Goal: Task Accomplishment & Management: Manage account settings

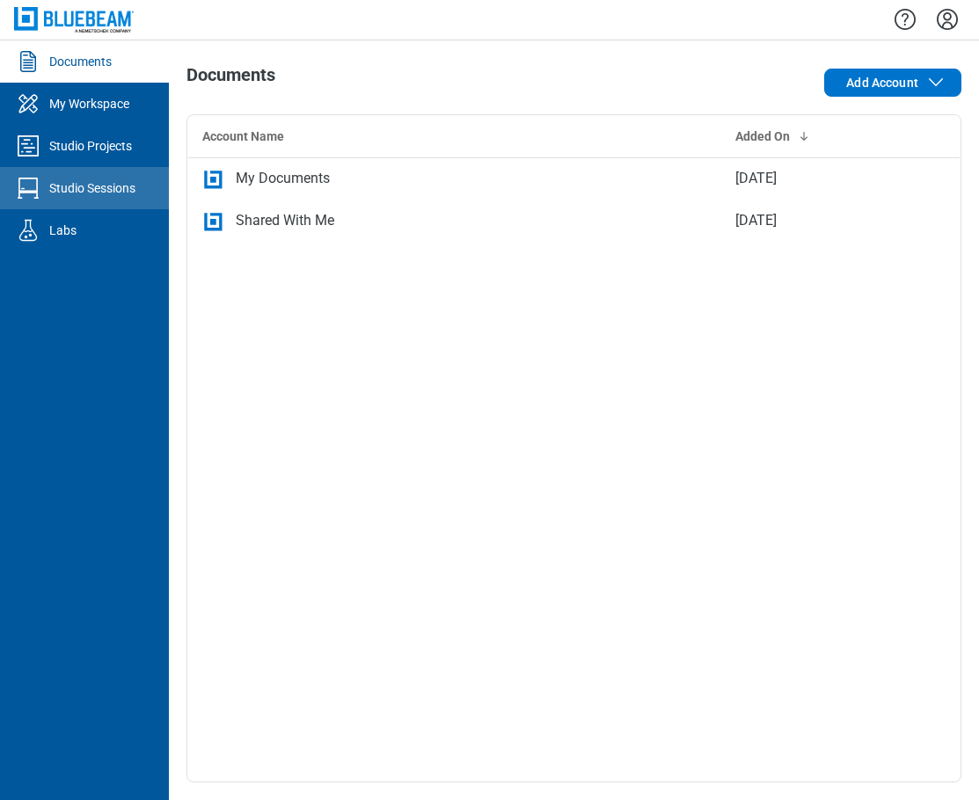
click at [96, 182] on div "Studio Sessions" at bounding box center [92, 188] width 86 height 18
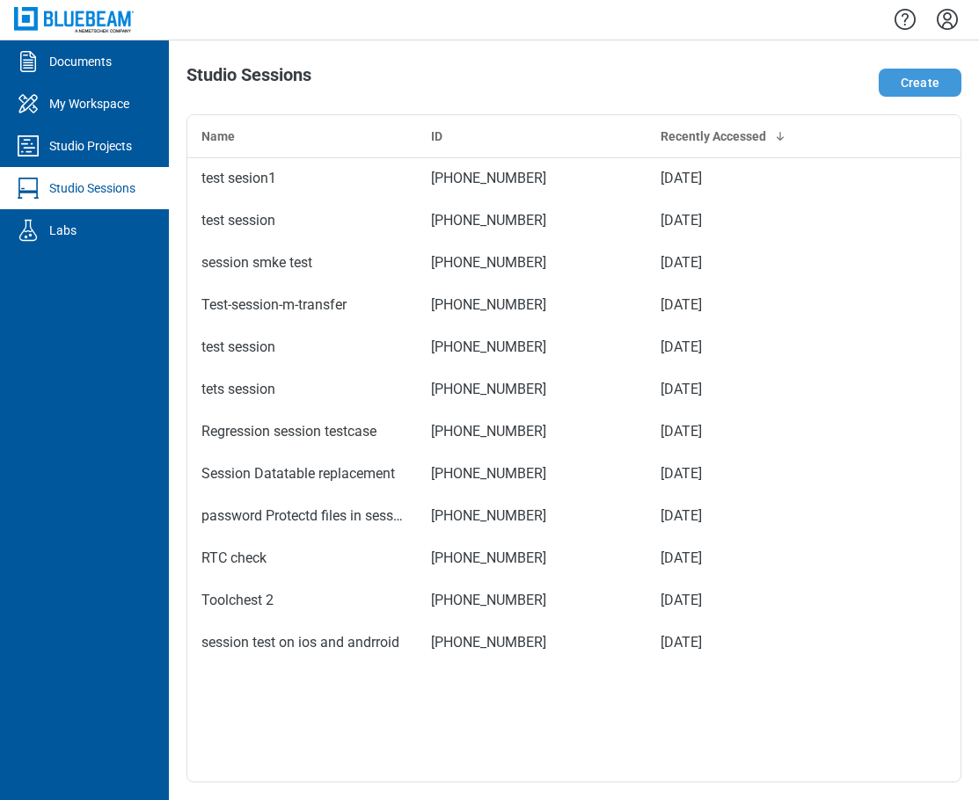
click at [920, 84] on button "Create" at bounding box center [920, 83] width 83 height 28
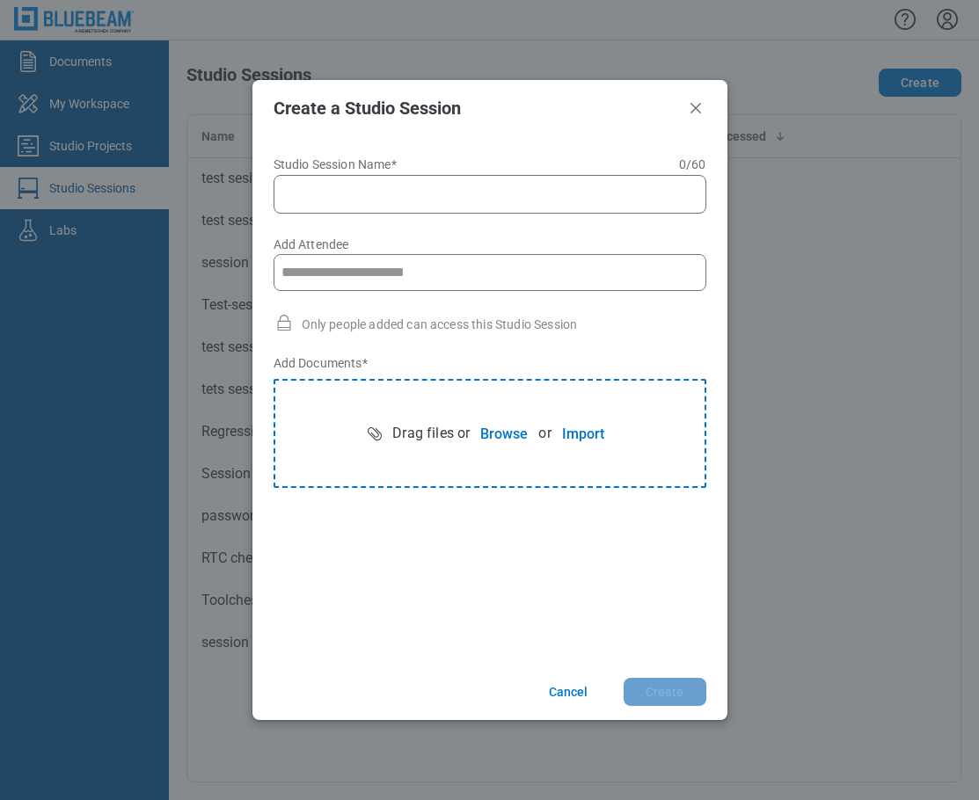
click at [422, 191] on input "Studio Session Name* 0 of 60 characters 0 / 60" at bounding box center [493, 194] width 410 height 21
click at [511, 268] on input "Add Attendee" at bounding box center [489, 272] width 431 height 35
type input "**********"
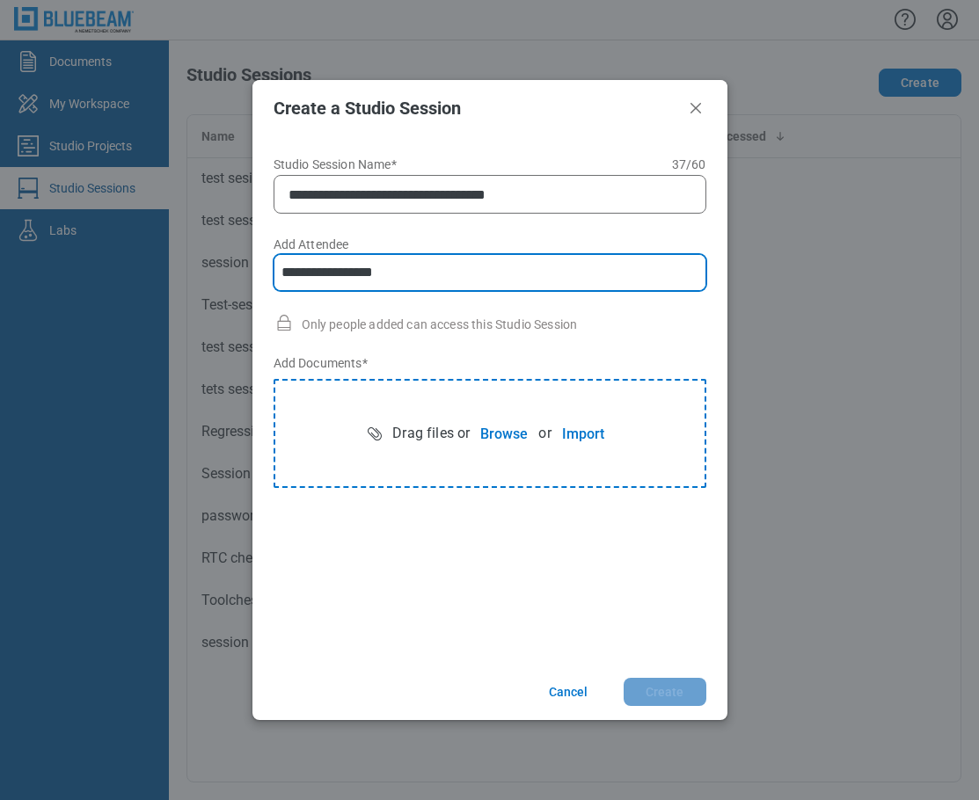
type input "**********"
click at [496, 432] on button "Browse" at bounding box center [504, 433] width 69 height 35
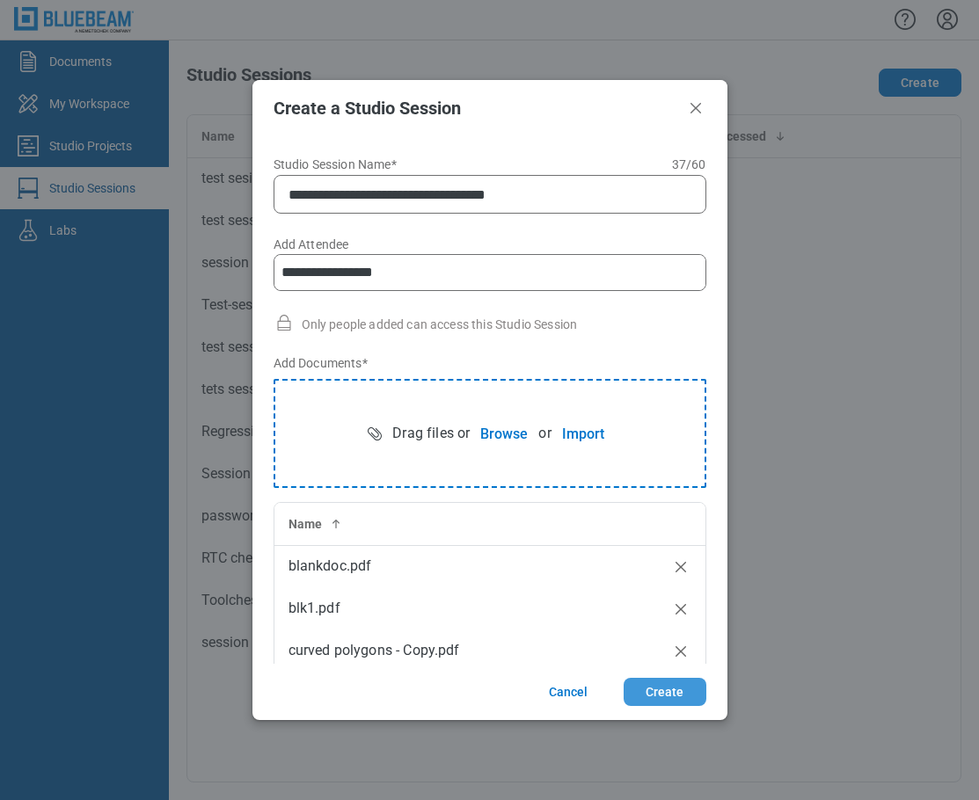
click at [661, 693] on button "Create" at bounding box center [665, 692] width 83 height 28
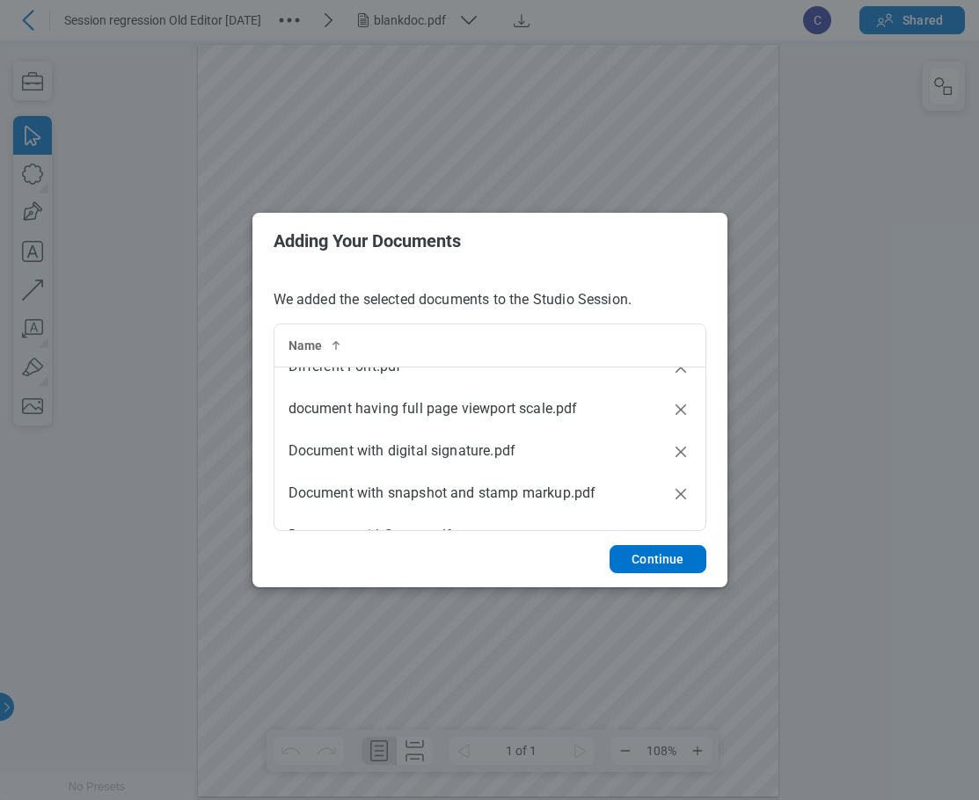
scroll to position [343, 0]
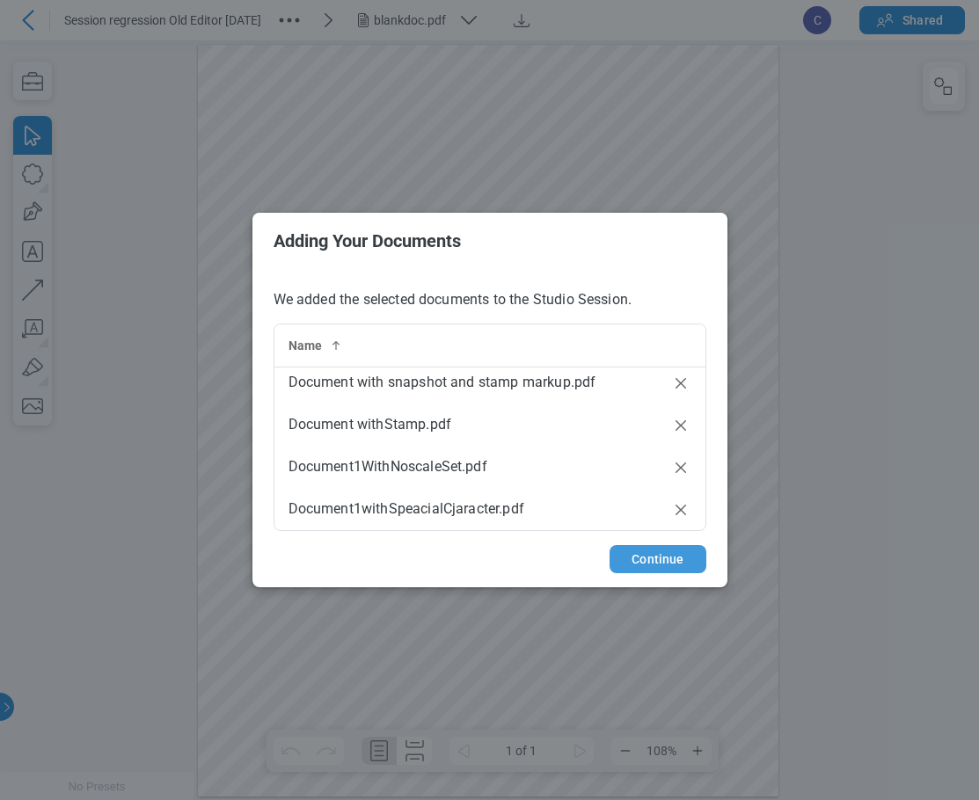
click at [671, 565] on button "Continue" at bounding box center [658, 559] width 96 height 28
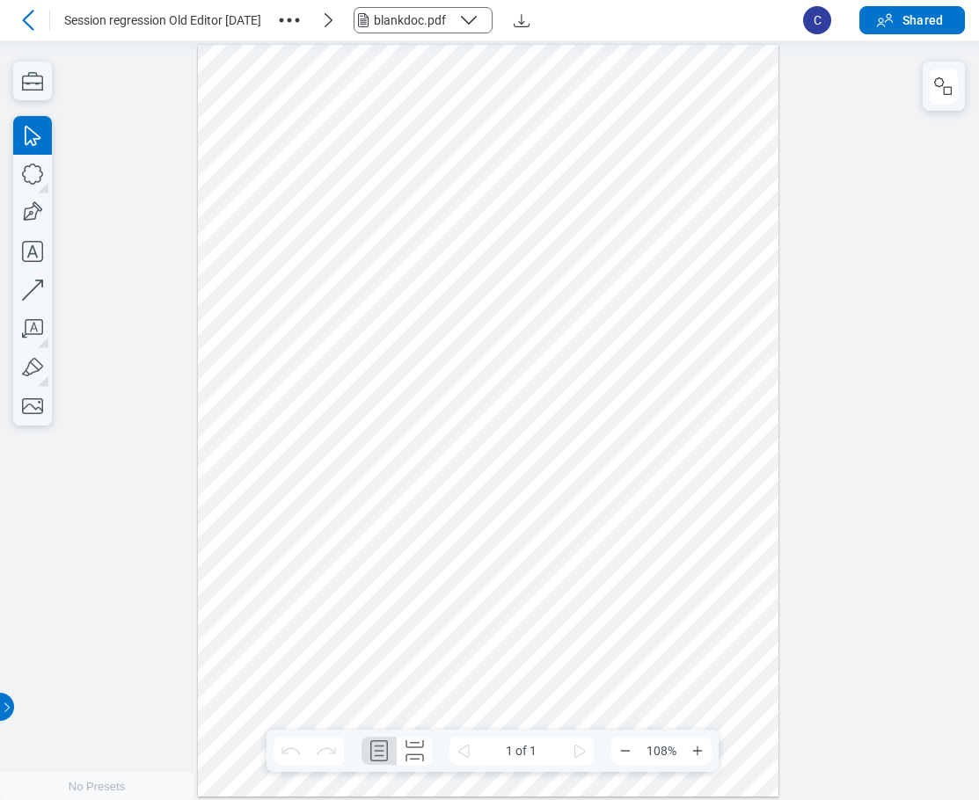
click at [401, 22] on div "blankdoc.pdf" at bounding box center [412, 20] width 77 height 18
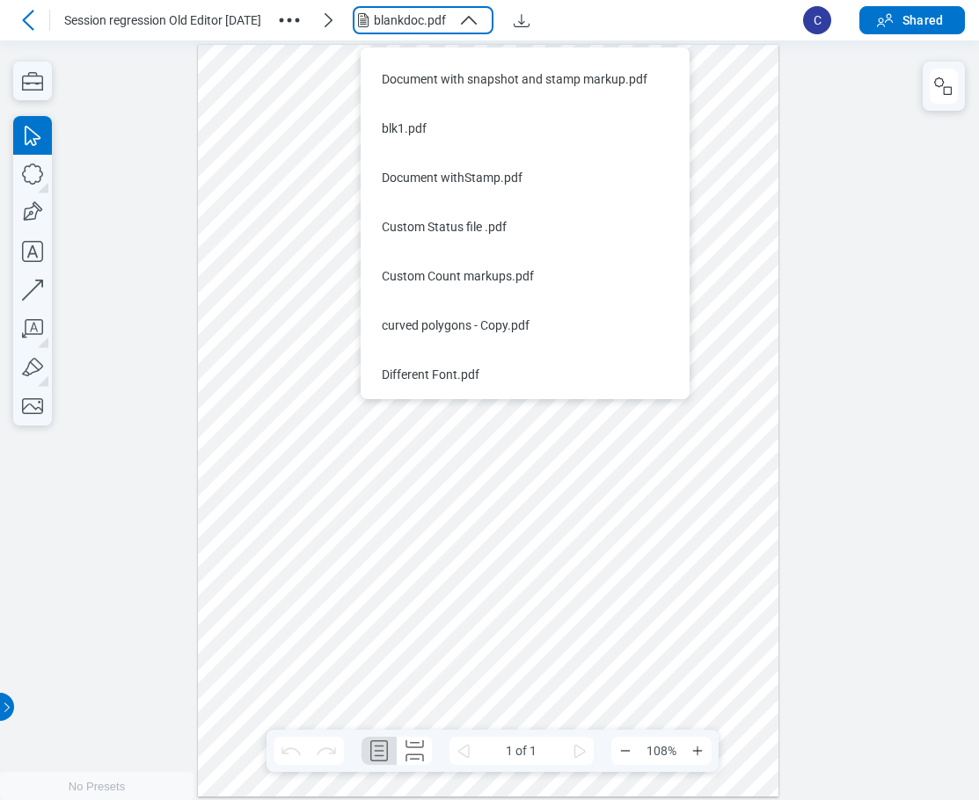
scroll to position [0, 0]
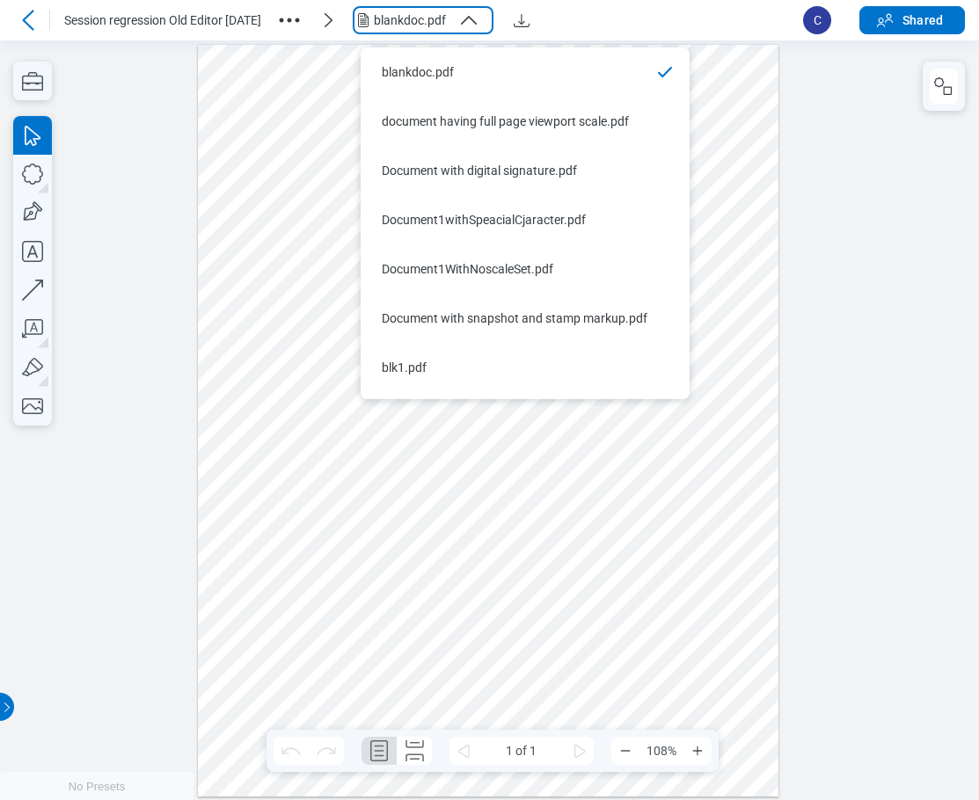
drag, startPoint x: 691, startPoint y: 216, endPoint x: 703, endPoint y: 122, distance: 94.8
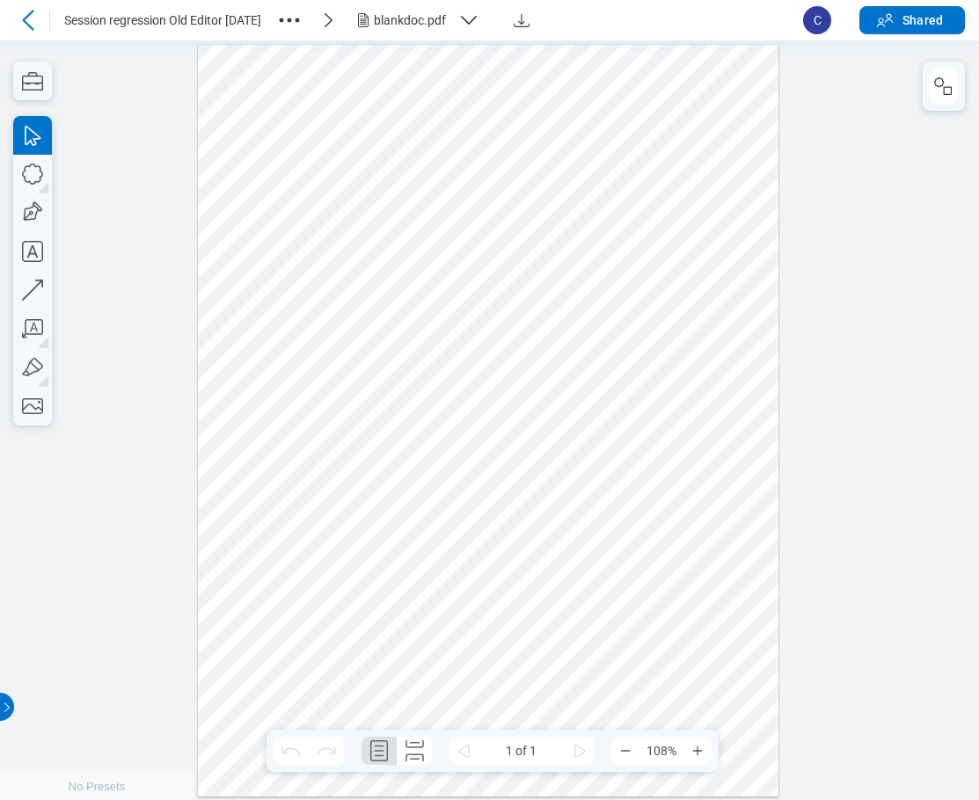
click at [595, 549] on div at bounding box center [488, 420] width 581 height 752
click at [474, 23] on icon "button" at bounding box center [468, 20] width 21 height 21
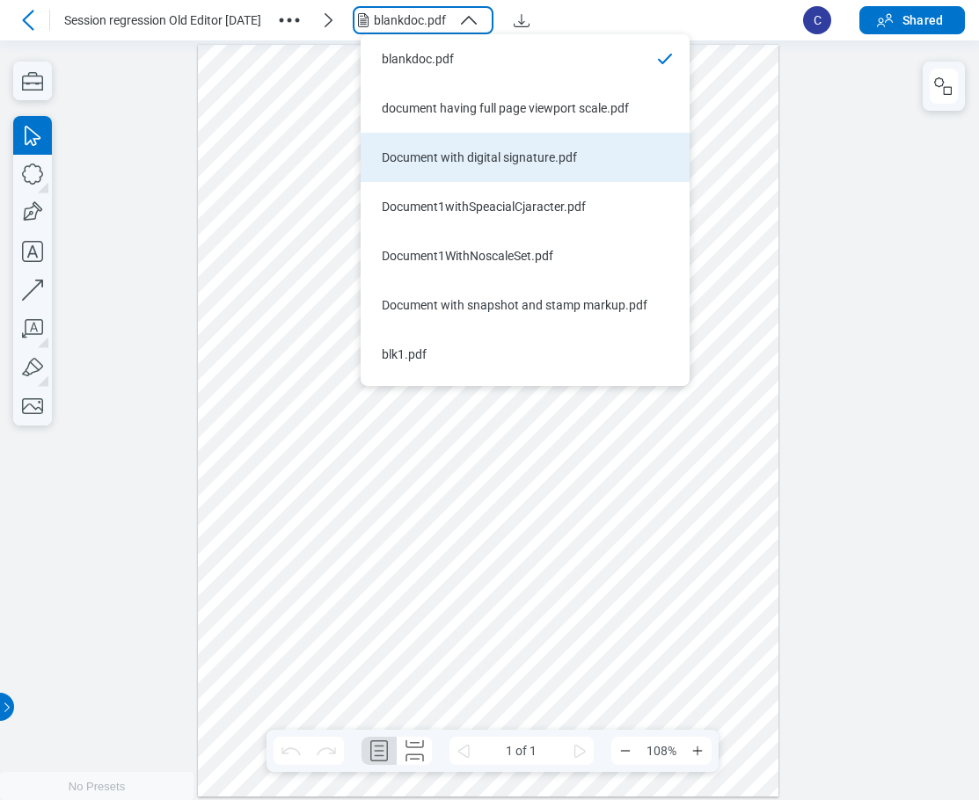
click at [487, 157] on div "Document with digital signature.pdf" at bounding box center [515, 158] width 266 height 18
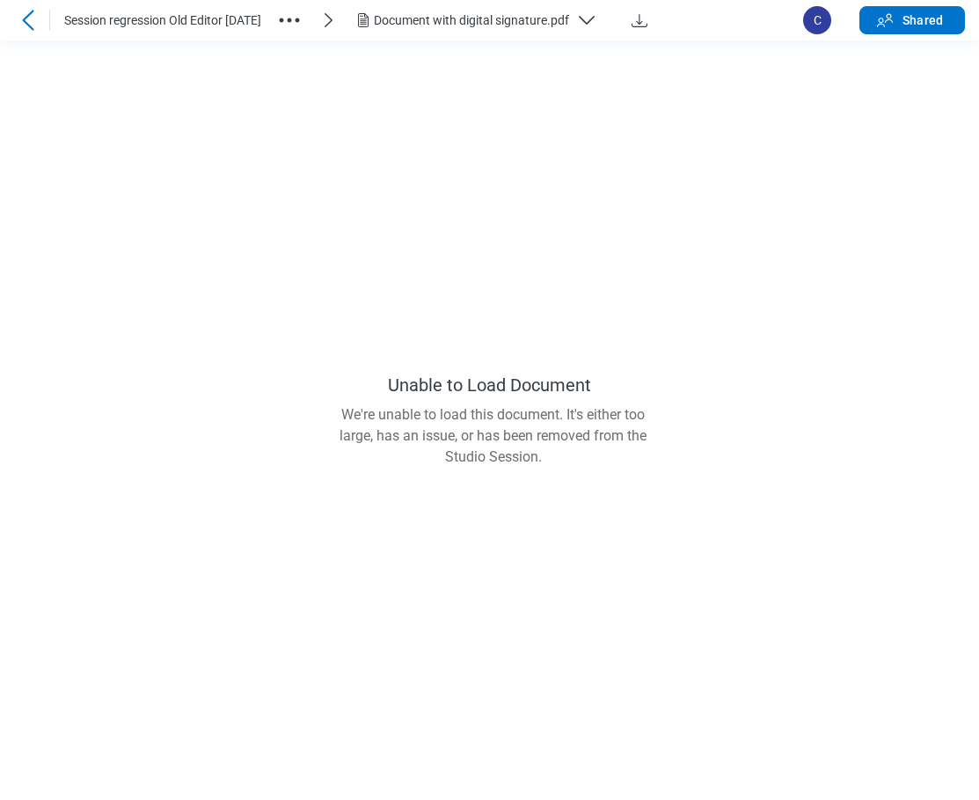
click at [593, 20] on icon "button" at bounding box center [586, 20] width 21 height 21
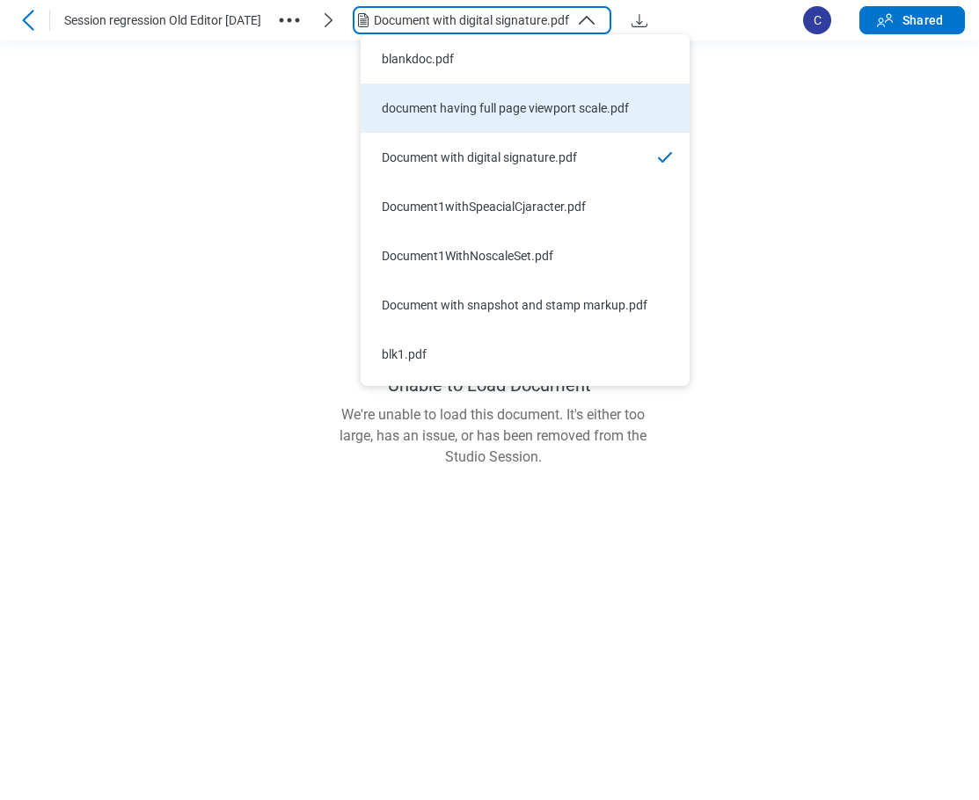
click at [490, 103] on div "document having full page viewport scale.pdf" at bounding box center [515, 108] width 266 height 18
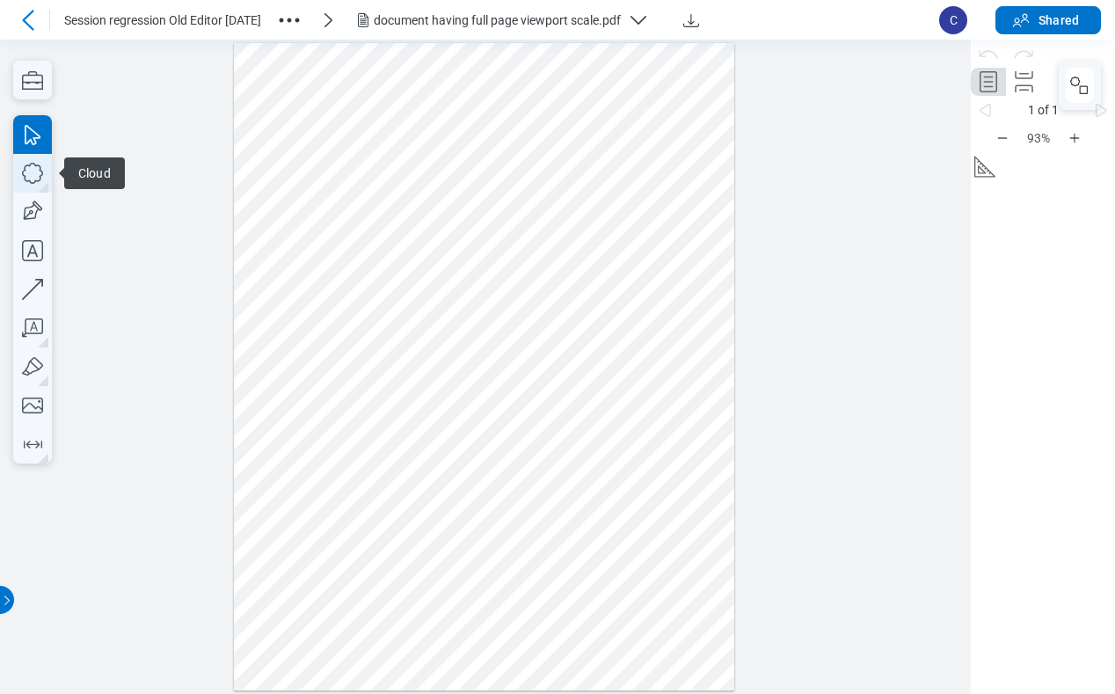
click at [36, 172] on icon "button" at bounding box center [32, 173] width 39 height 39
drag, startPoint x: 416, startPoint y: 120, endPoint x: 497, endPoint y: 184, distance: 102.8
click at [497, 184] on div at bounding box center [484, 367] width 500 height 648
click at [591, 274] on div at bounding box center [484, 367] width 500 height 648
click at [594, 24] on div "document having full page viewport scale.pdf" at bounding box center [497, 20] width 247 height 18
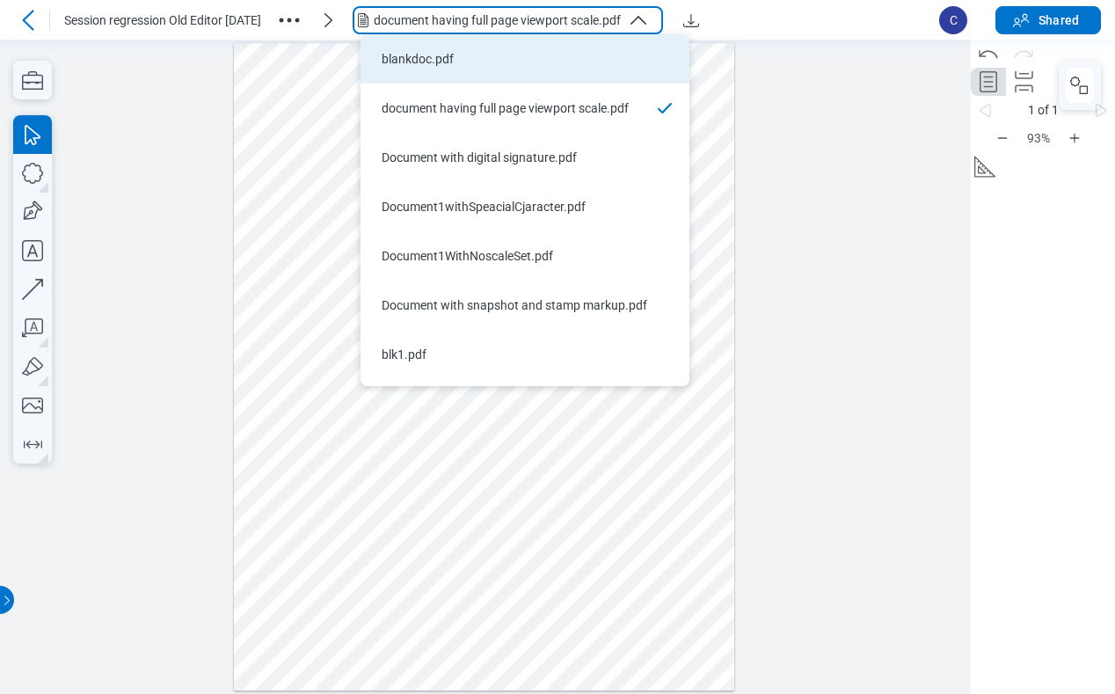
click at [462, 64] on div "blankdoc.pdf" at bounding box center [515, 59] width 266 height 18
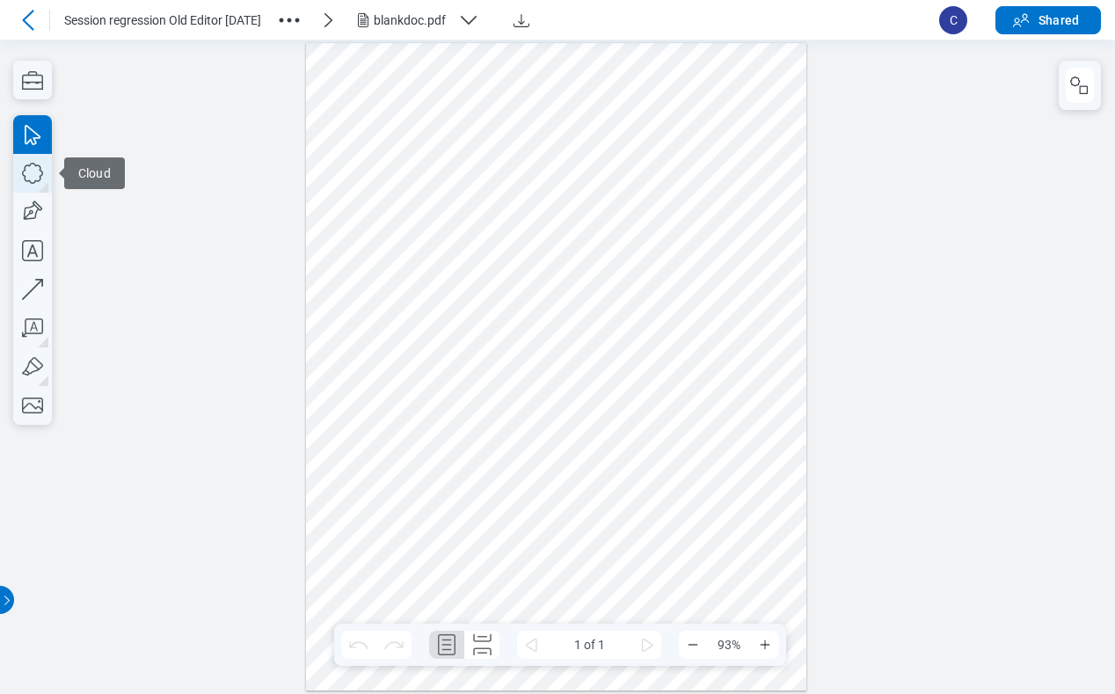
click at [34, 174] on icon "button" at bounding box center [32, 173] width 39 height 39
drag, startPoint x: 382, startPoint y: 98, endPoint x: 470, endPoint y: 169, distance: 113.2
click at [470, 169] on div at bounding box center [556, 367] width 500 height 648
click at [590, 136] on div at bounding box center [556, 367] width 500 height 648
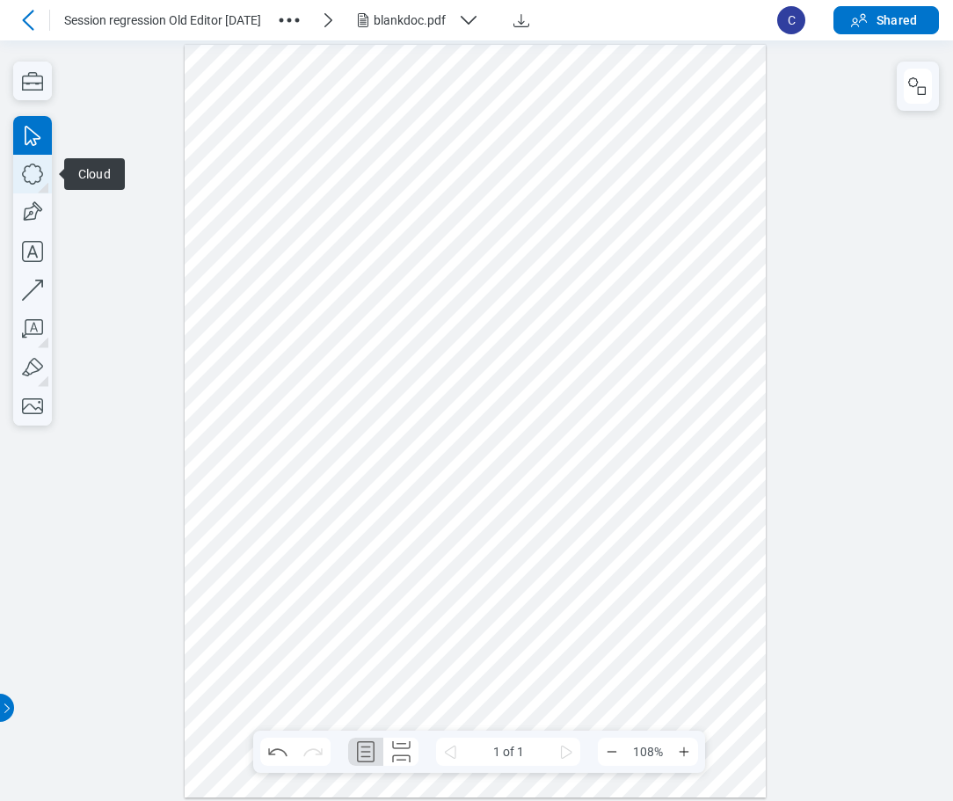
click at [37, 173] on icon "button" at bounding box center [32, 174] width 39 height 39
drag, startPoint x: 509, startPoint y: 373, endPoint x: 551, endPoint y: 425, distance: 66.3
click at [551, 425] on div at bounding box center [476, 420] width 582 height 753
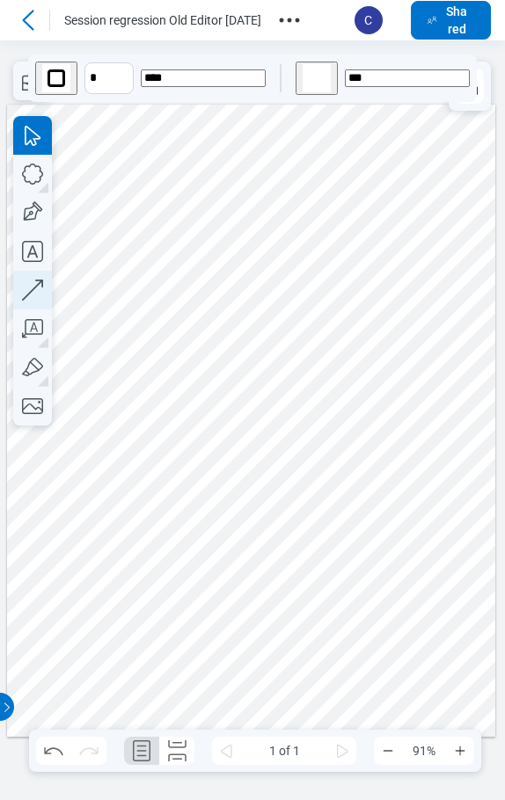
click at [37, 292] on icon "button" at bounding box center [32, 290] width 39 height 39
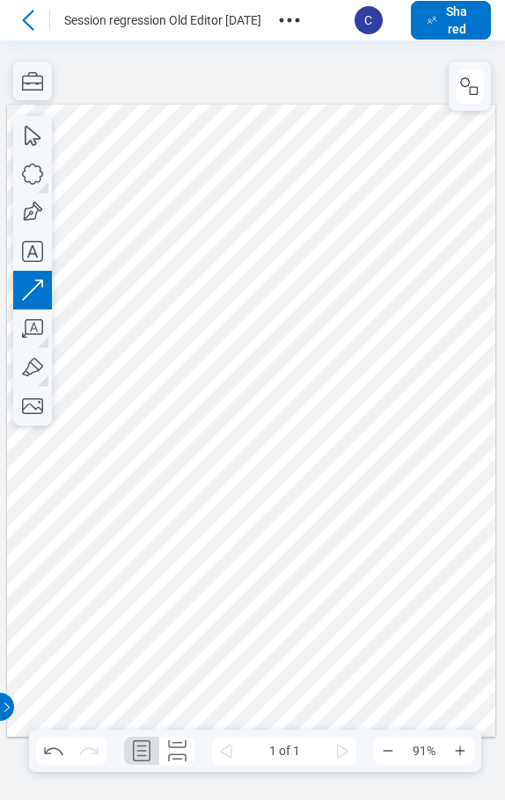
drag, startPoint x: 265, startPoint y: 560, endPoint x: 332, endPoint y: 513, distance: 82.0
click at [331, 510] on div at bounding box center [251, 420] width 489 height 632
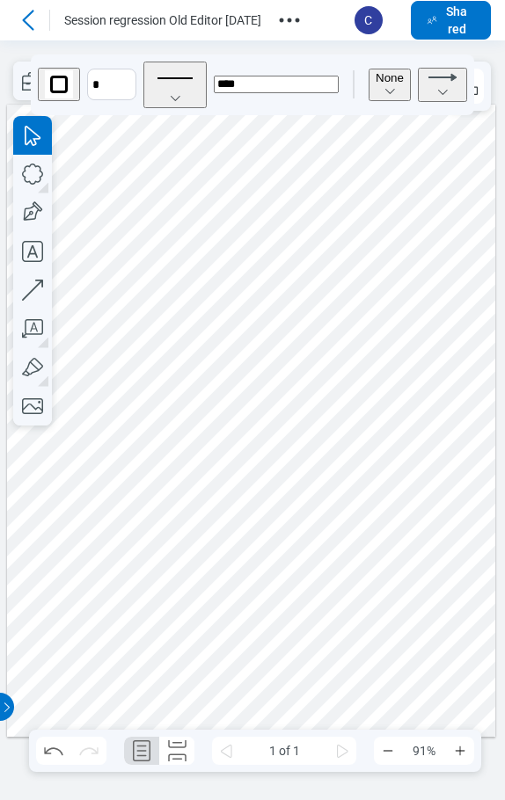
click at [172, 192] on div at bounding box center [251, 420] width 489 height 632
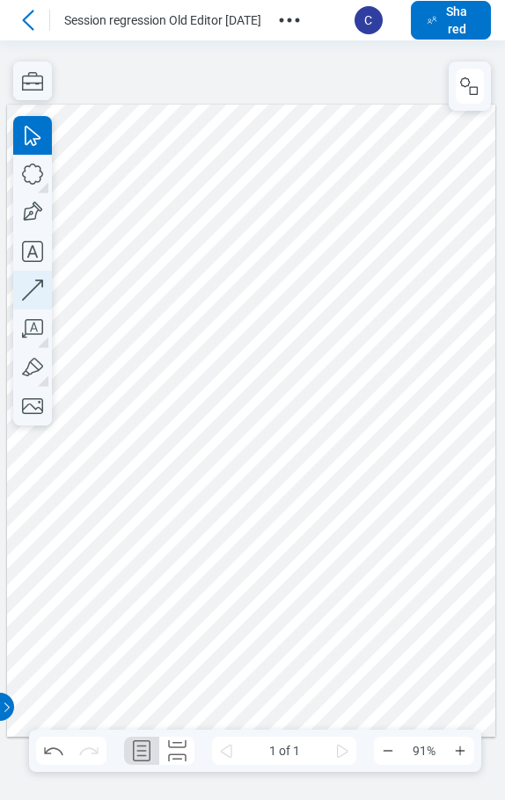
click at [37, 292] on icon "button" at bounding box center [32, 290] width 39 height 39
click at [33, 286] on icon "button" at bounding box center [32, 290] width 39 height 39
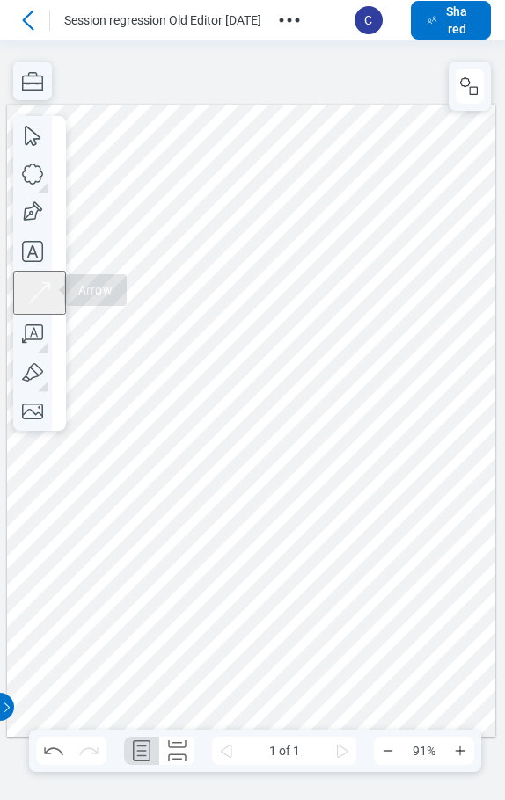
drag, startPoint x: 158, startPoint y: 557, endPoint x: 223, endPoint y: 512, distance: 79.0
click at [223, 512] on div at bounding box center [251, 420] width 489 height 632
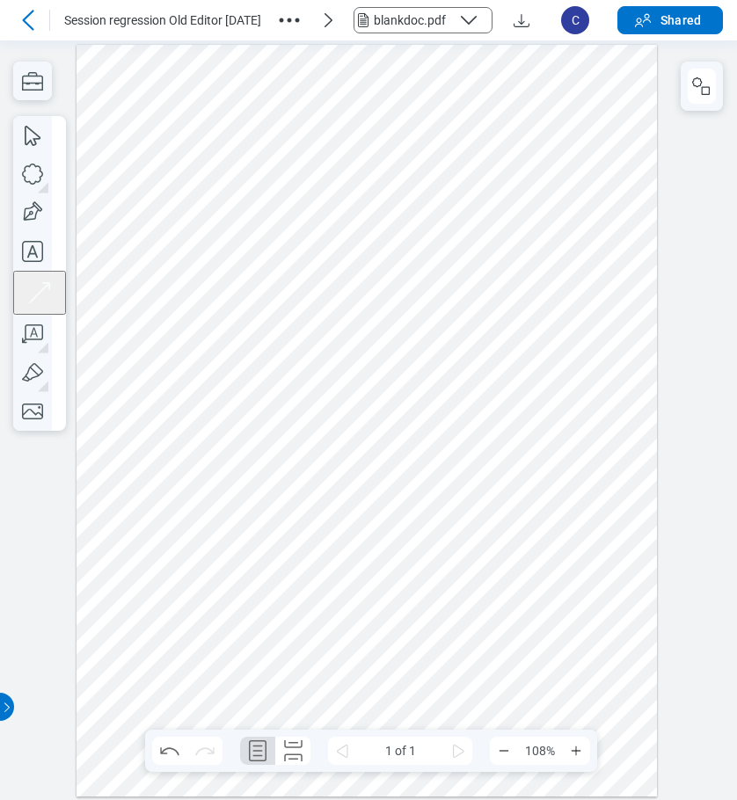
click at [436, 26] on div "blankdoc.pdf" at bounding box center [412, 20] width 77 height 18
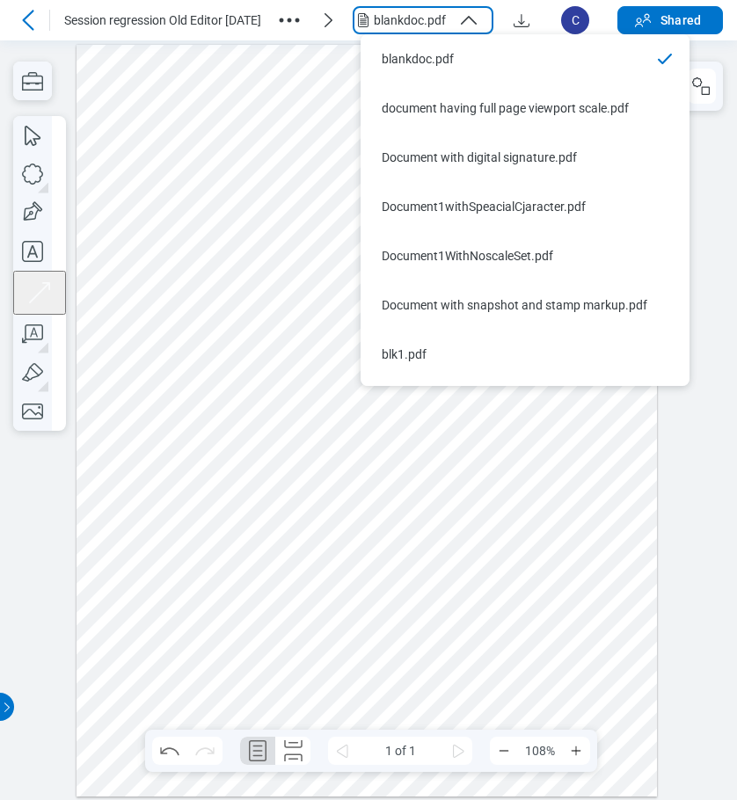
click at [31, 24] on icon at bounding box center [28, 20] width 21 height 21
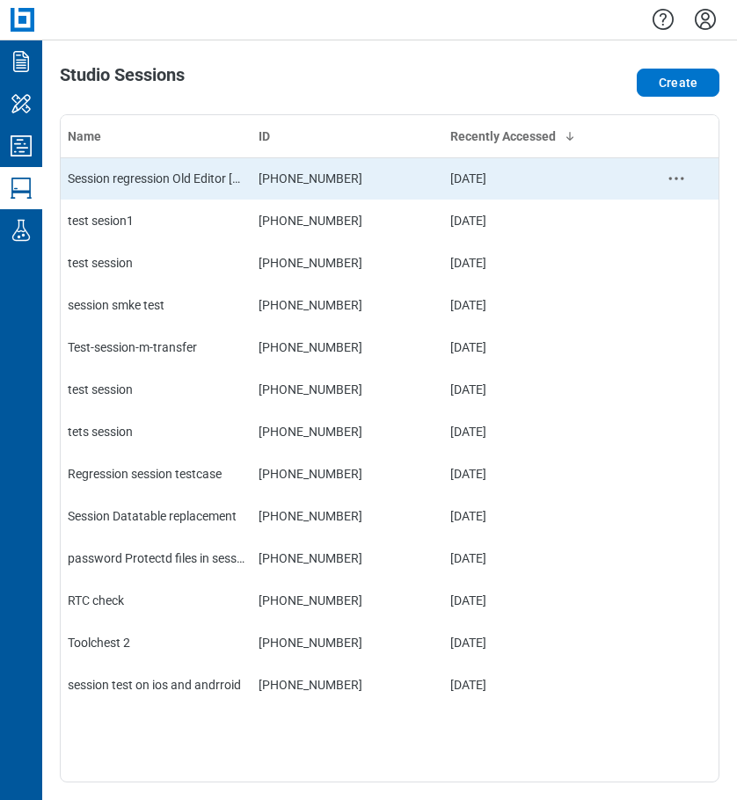
click at [164, 174] on div "Session regression Old Editor [DATE]" at bounding box center [156, 179] width 177 height 18
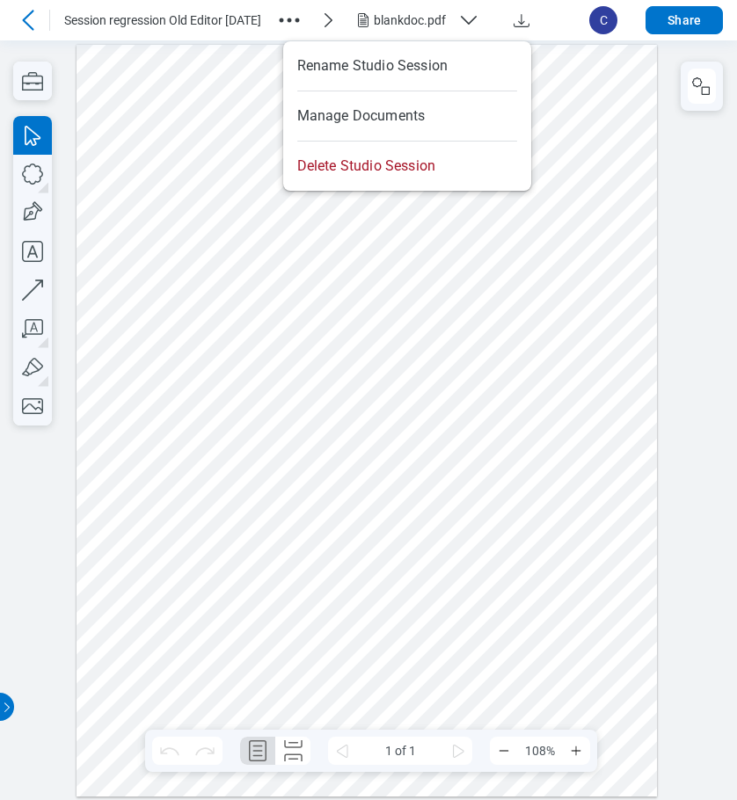
click at [294, 22] on icon "button" at bounding box center [289, 20] width 28 height 28
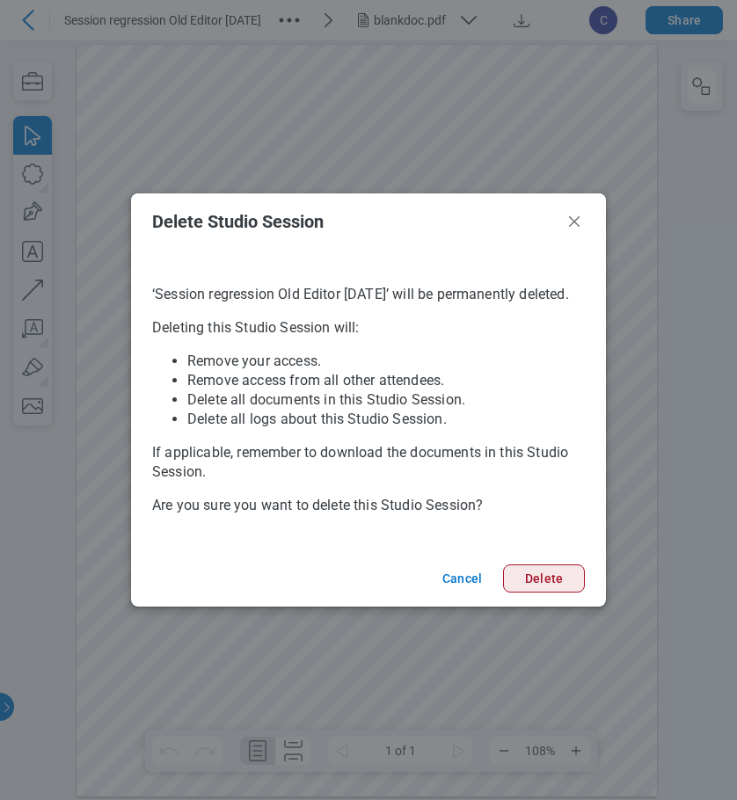
click at [567, 576] on button "Delete" at bounding box center [544, 579] width 82 height 28
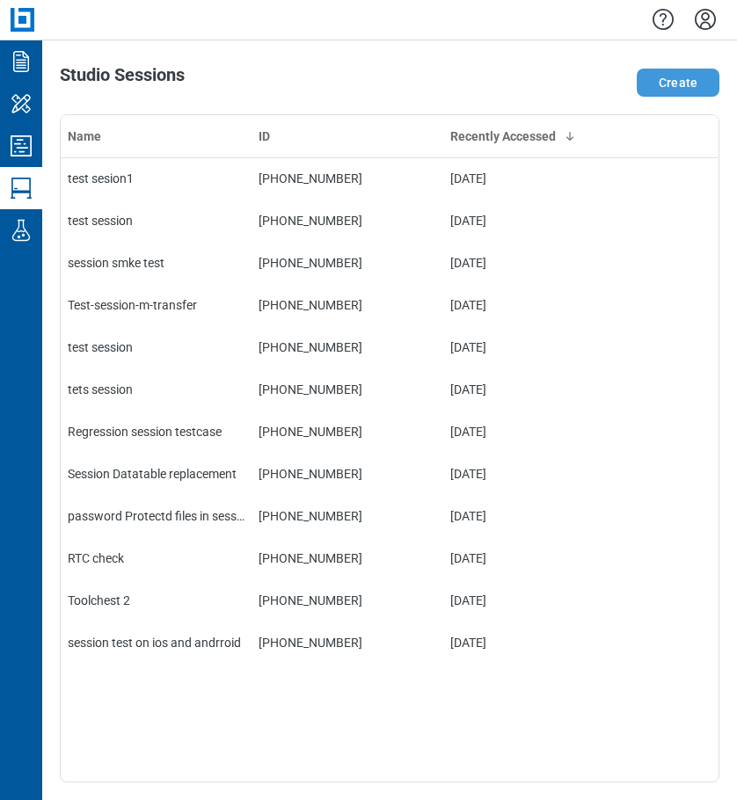
click at [671, 89] on button "Create" at bounding box center [678, 83] width 83 height 28
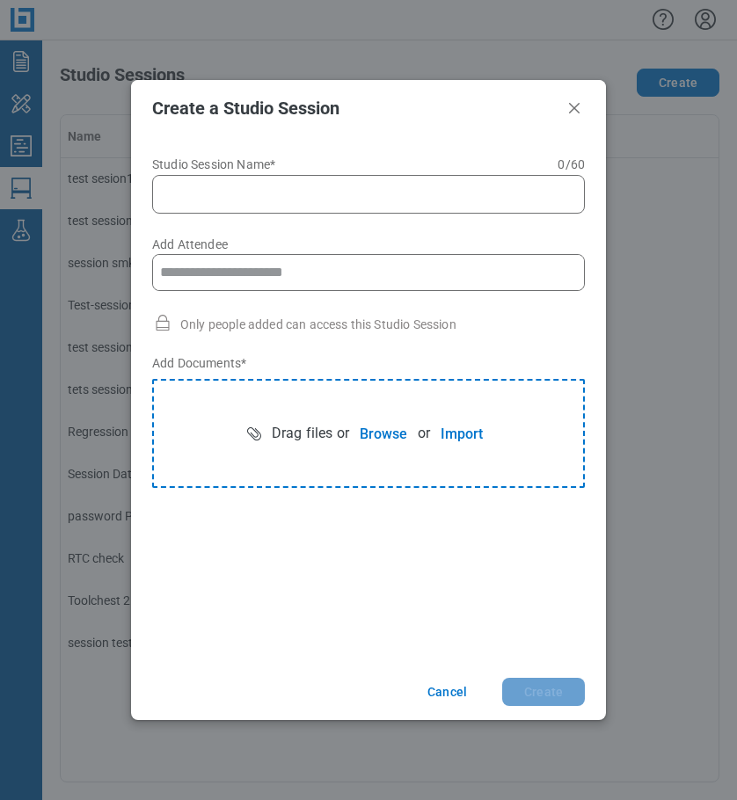
click at [335, 198] on input "Studio Session Name* 0 of 60 characters 0 / 60" at bounding box center [372, 194] width 410 height 21
type input "**********"
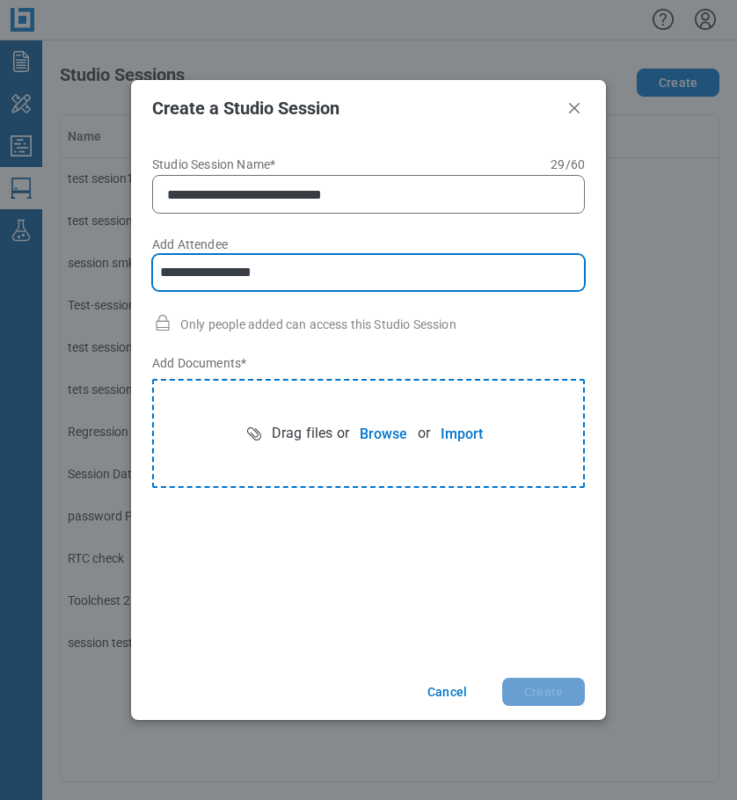
type input "**********"
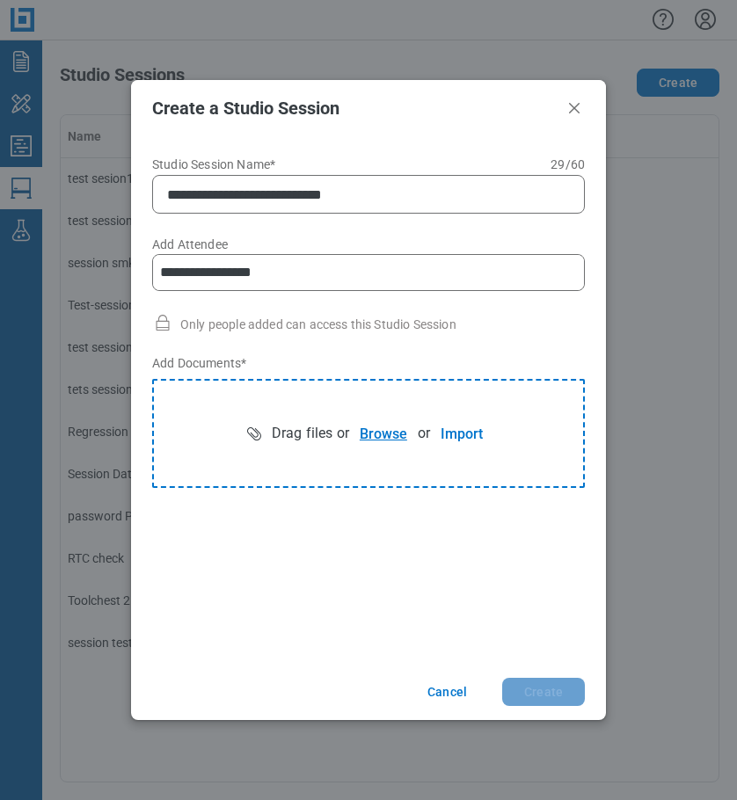
click at [369, 437] on button "Browse" at bounding box center [383, 433] width 69 height 35
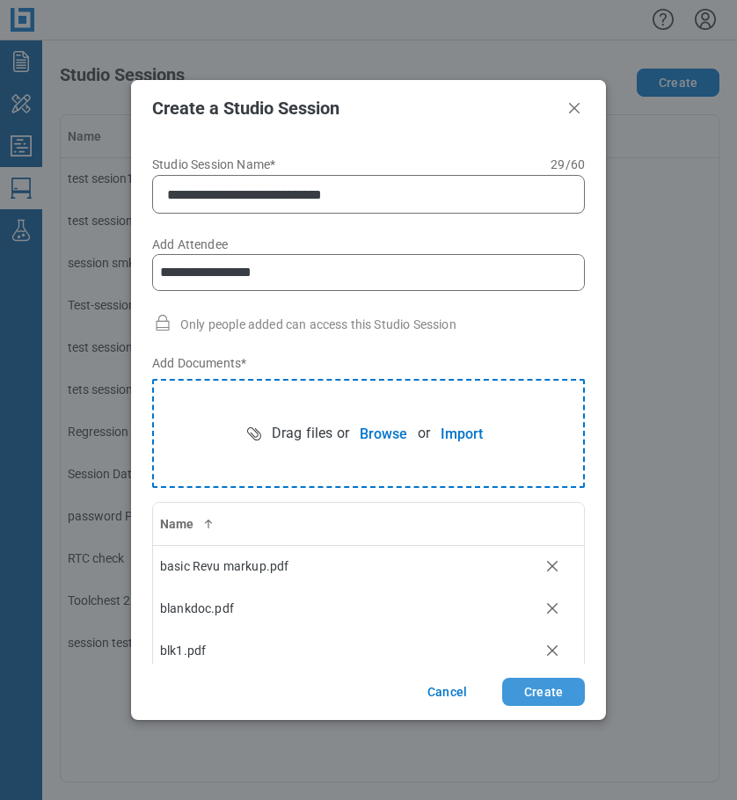
click at [540, 696] on button "Create" at bounding box center [543, 692] width 83 height 28
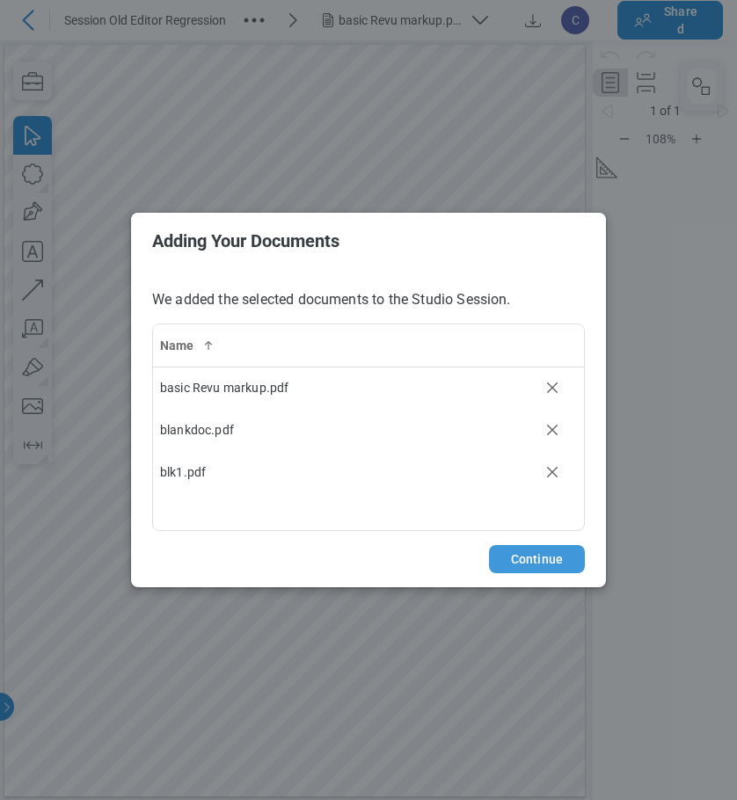
click at [523, 556] on button "Continue" at bounding box center [537, 559] width 96 height 28
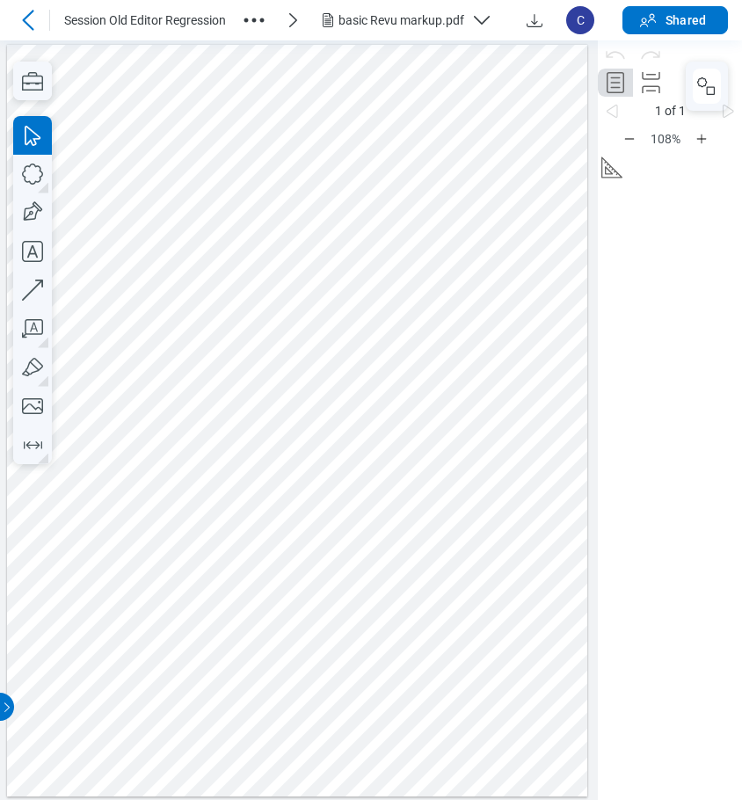
click at [426, 17] on div "basic Revu markup.pdf" at bounding box center [402, 20] width 126 height 18
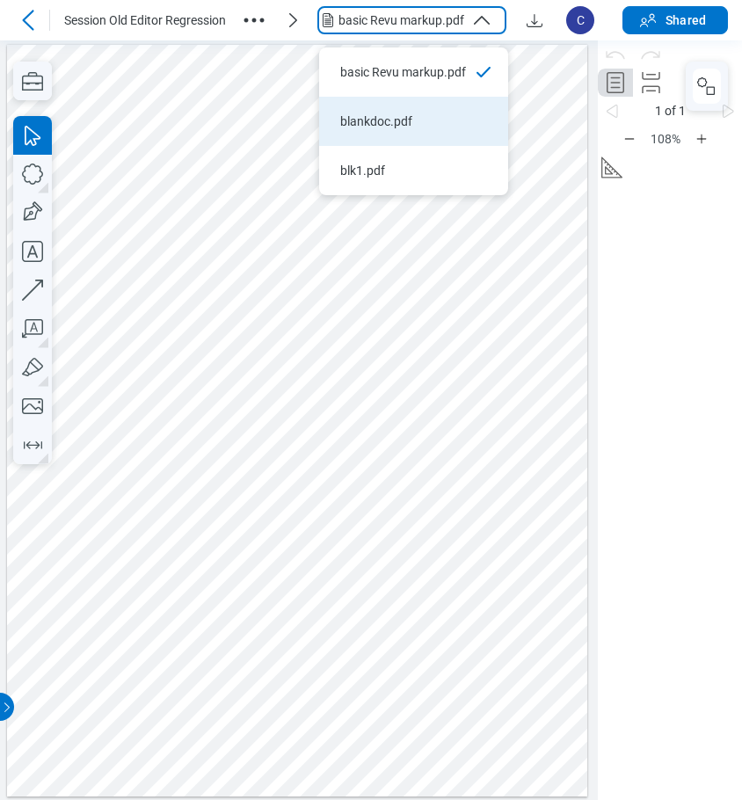
click at [388, 117] on div "blankdoc.pdf" at bounding box center [403, 122] width 126 height 18
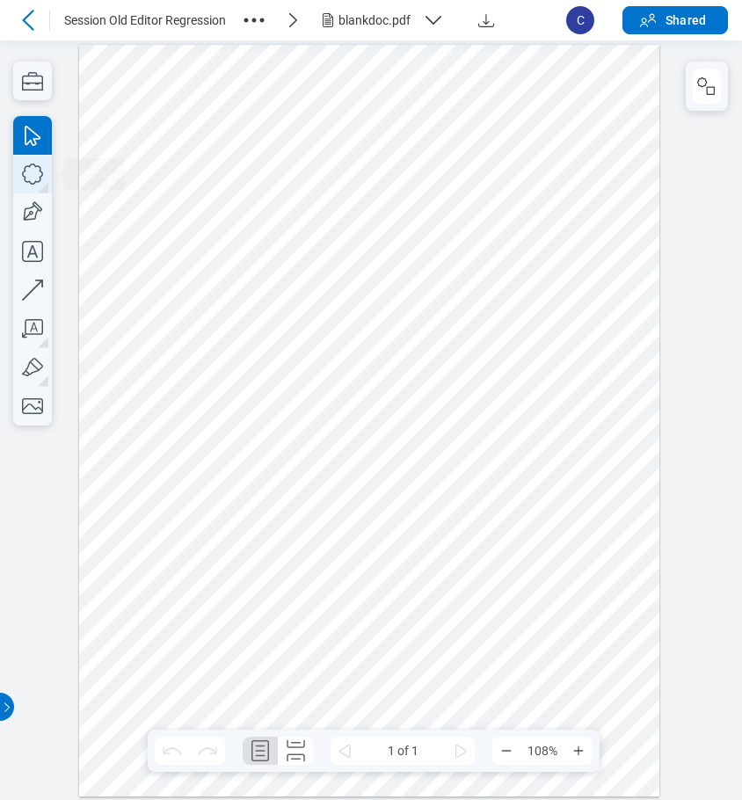
click at [34, 172] on icon "button" at bounding box center [32, 174] width 39 height 39
drag, startPoint x: 190, startPoint y: 142, endPoint x: 330, endPoint y: 240, distance: 170.6
click at [330, 240] on div at bounding box center [369, 420] width 581 height 752
click at [368, 336] on div at bounding box center [369, 420] width 581 height 752
click at [40, 290] on icon "button" at bounding box center [32, 290] width 39 height 39
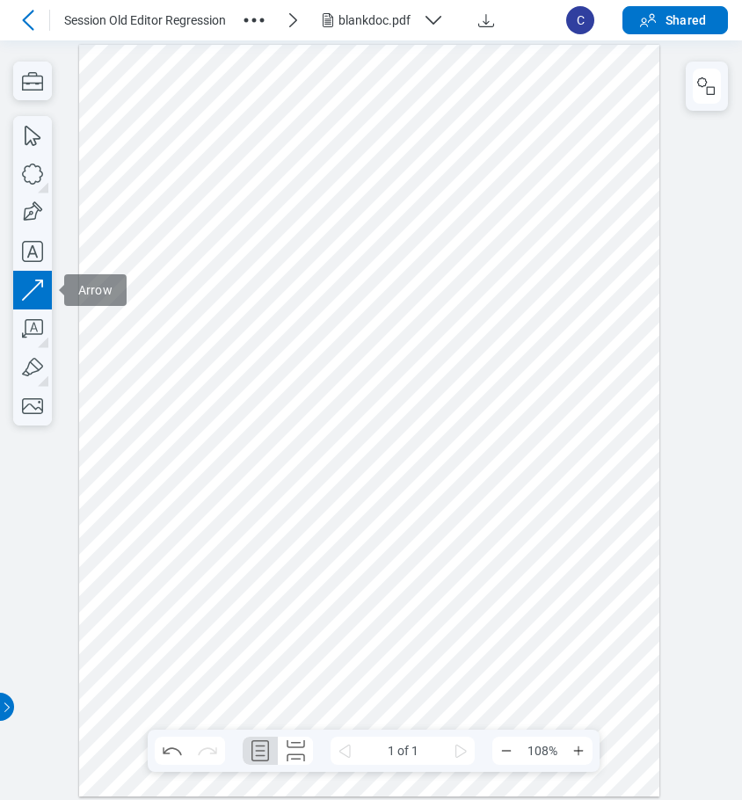
drag, startPoint x: 251, startPoint y: 422, endPoint x: 425, endPoint y: 303, distance: 211.3
click at [425, 303] on div at bounding box center [369, 420] width 581 height 752
click at [529, 404] on div at bounding box center [369, 420] width 581 height 752
click at [40, 327] on icon "button" at bounding box center [32, 329] width 39 height 39
drag, startPoint x: 373, startPoint y: 435, endPoint x: 429, endPoint y: 494, distance: 81.5
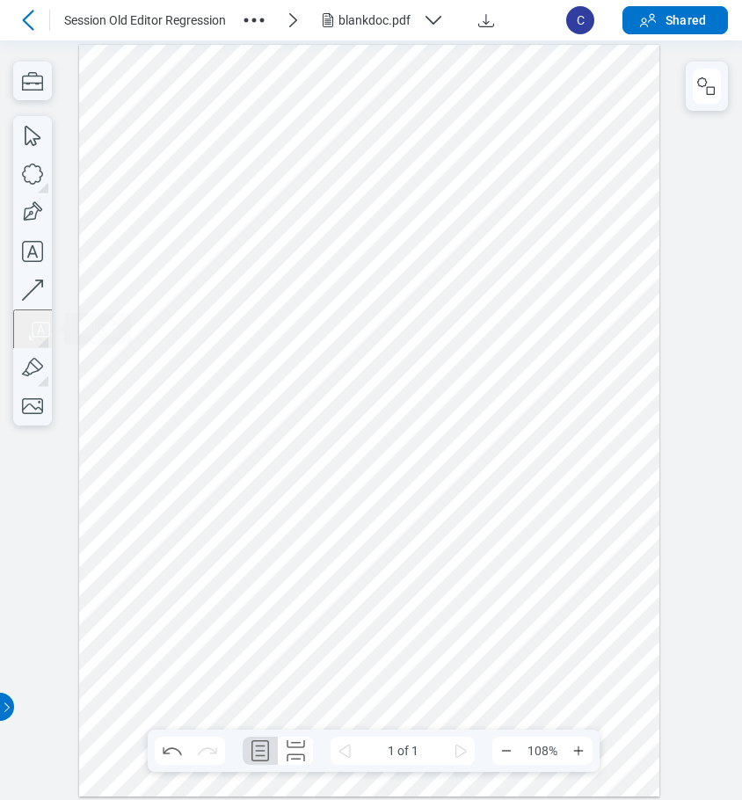
click at [429, 494] on div at bounding box center [369, 420] width 581 height 752
click at [532, 513] on div at bounding box center [369, 420] width 581 height 752
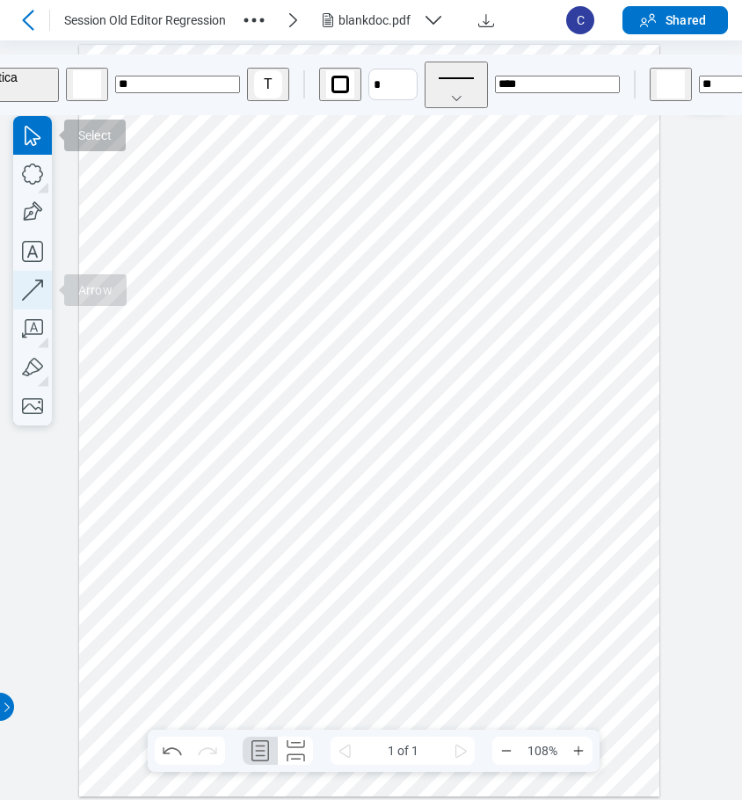
click at [33, 288] on icon "button" at bounding box center [32, 290] width 39 height 39
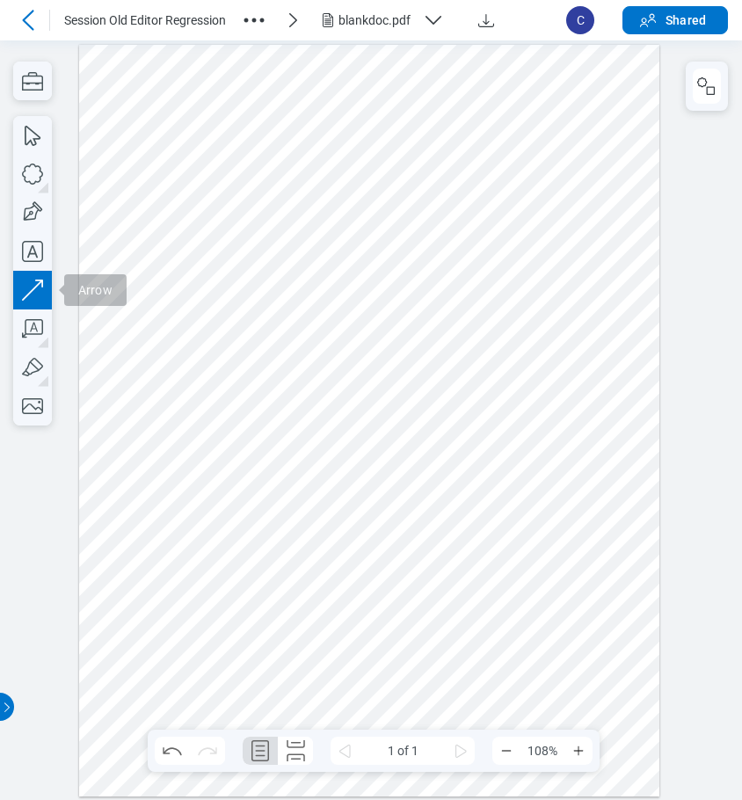
drag, startPoint x: 448, startPoint y: 217, endPoint x: 429, endPoint y: 232, distance: 23.8
click at [429, 232] on div at bounding box center [369, 420] width 581 height 752
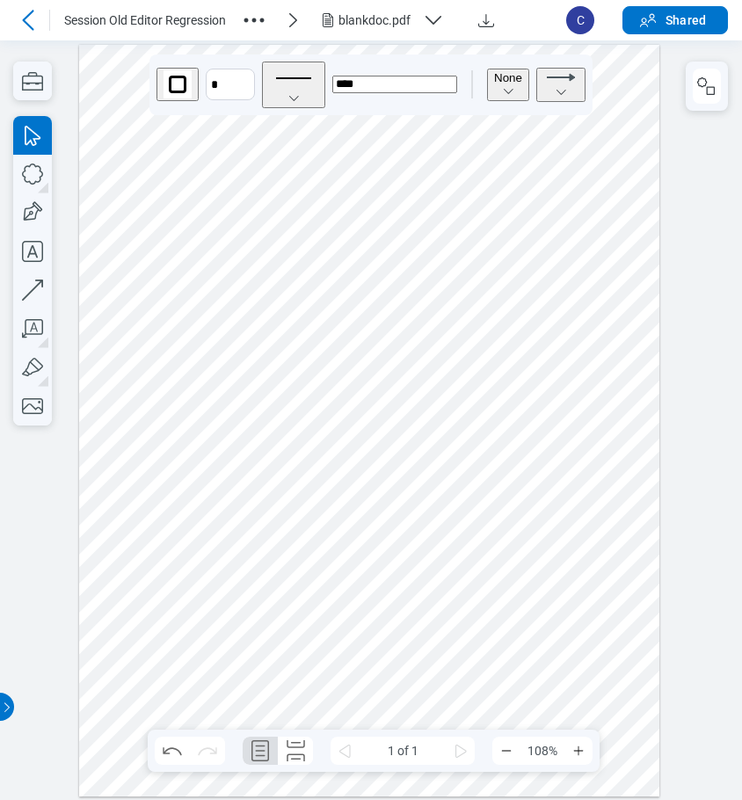
click at [534, 286] on div at bounding box center [369, 420] width 581 height 752
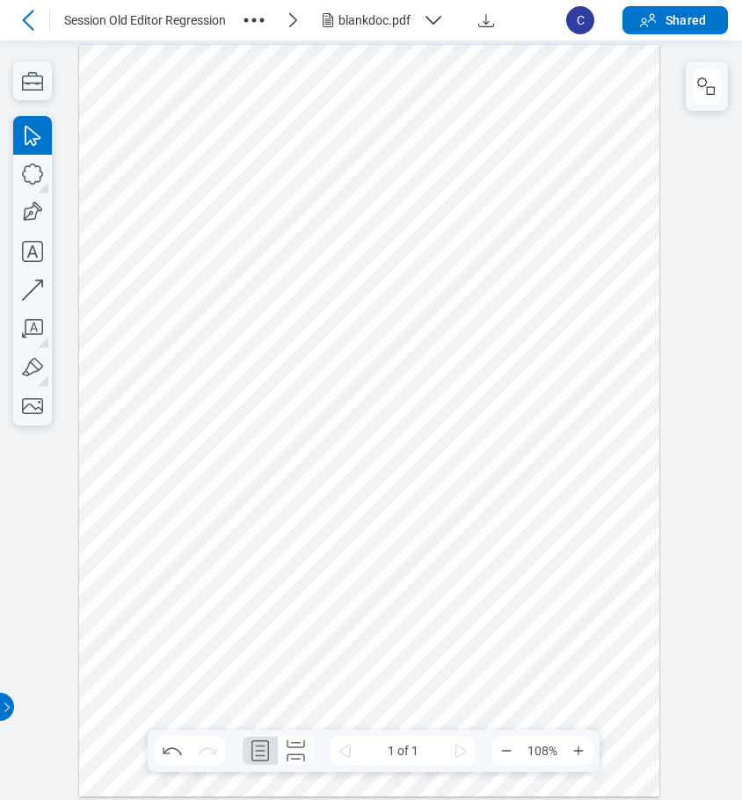
click at [428, 223] on div at bounding box center [369, 420] width 581 height 752
click at [446, 221] on div at bounding box center [369, 420] width 581 height 752
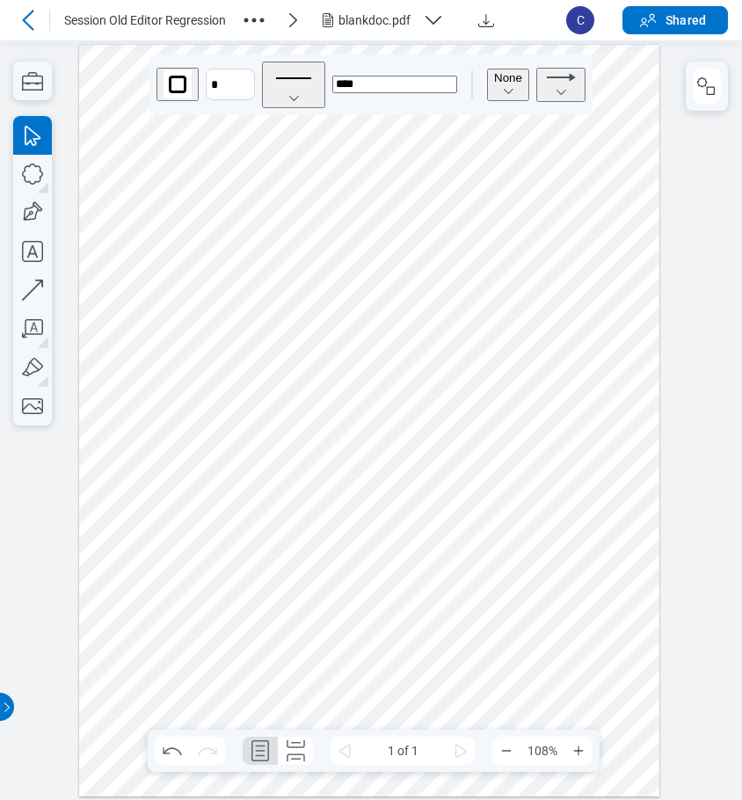
click at [375, 340] on div at bounding box center [369, 420] width 581 height 752
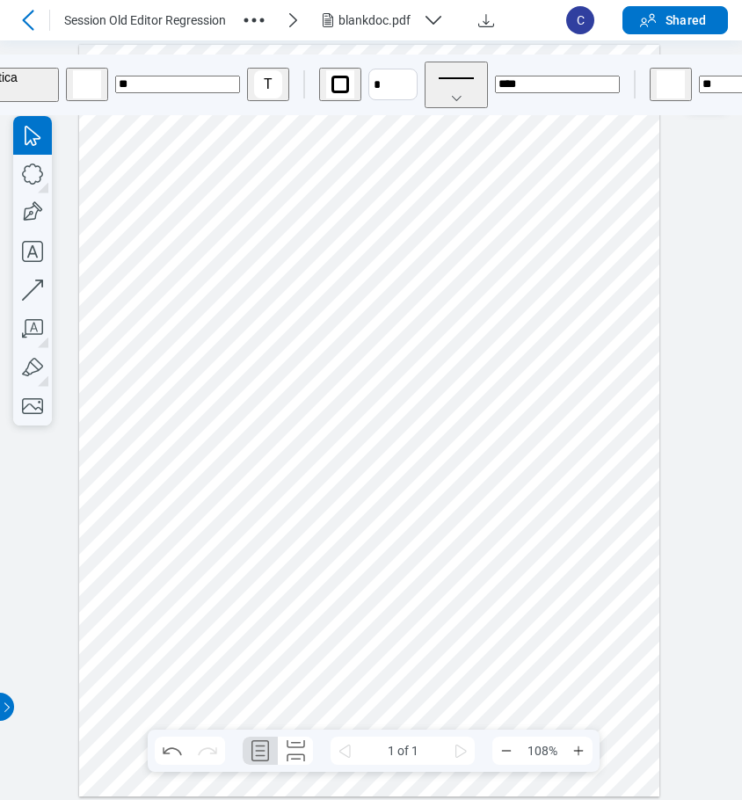
click at [448, 495] on div at bounding box center [369, 420] width 581 height 752
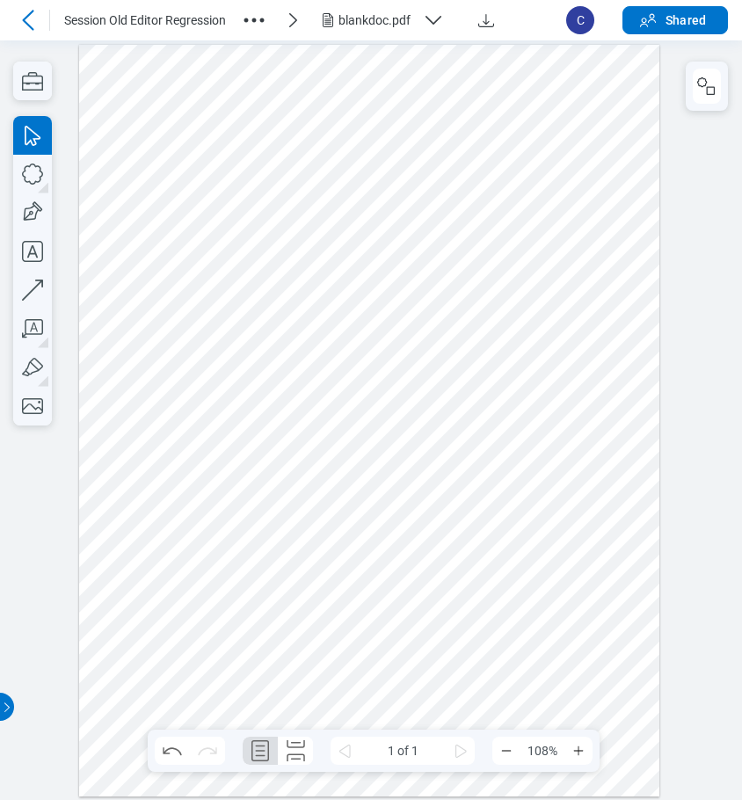
click at [297, 208] on div at bounding box center [369, 420] width 581 height 752
click at [39, 171] on icon "button" at bounding box center [32, 174] width 39 height 39
drag, startPoint x: 428, startPoint y: 268, endPoint x: 433, endPoint y: 276, distance: 9.1
click at [433, 276] on div at bounding box center [369, 420] width 581 height 752
drag, startPoint x: 489, startPoint y: 392, endPoint x: 138, endPoint y: 275, distance: 369.9
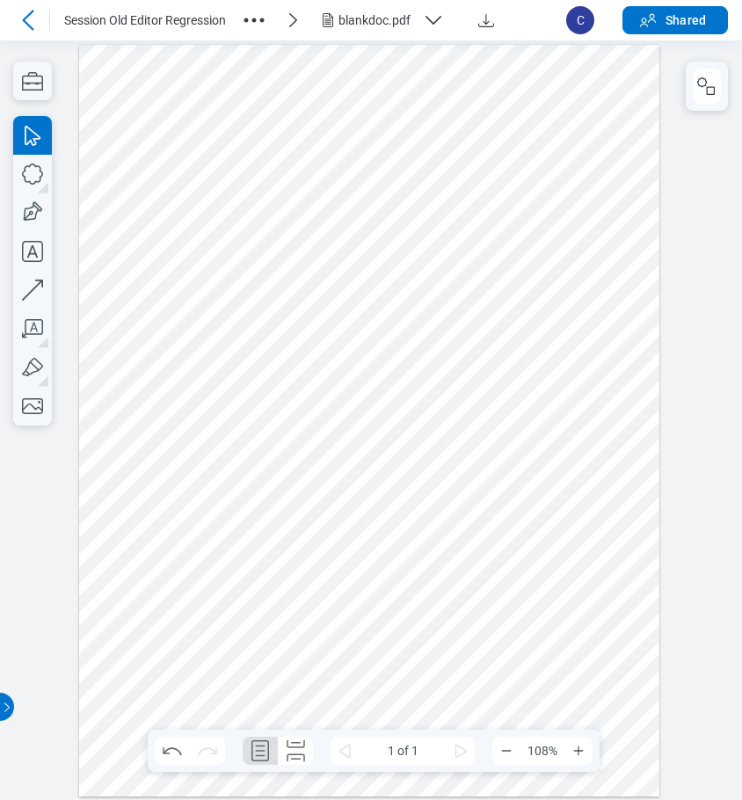
click at [488, 392] on div at bounding box center [369, 420] width 581 height 752
click at [46, 257] on icon "button" at bounding box center [32, 251] width 39 height 39
drag, startPoint x: 273, startPoint y: 350, endPoint x: 331, endPoint y: 365, distance: 59.9
click at [274, 352] on div at bounding box center [369, 420] width 581 height 752
click at [510, 383] on div at bounding box center [369, 420] width 581 height 752
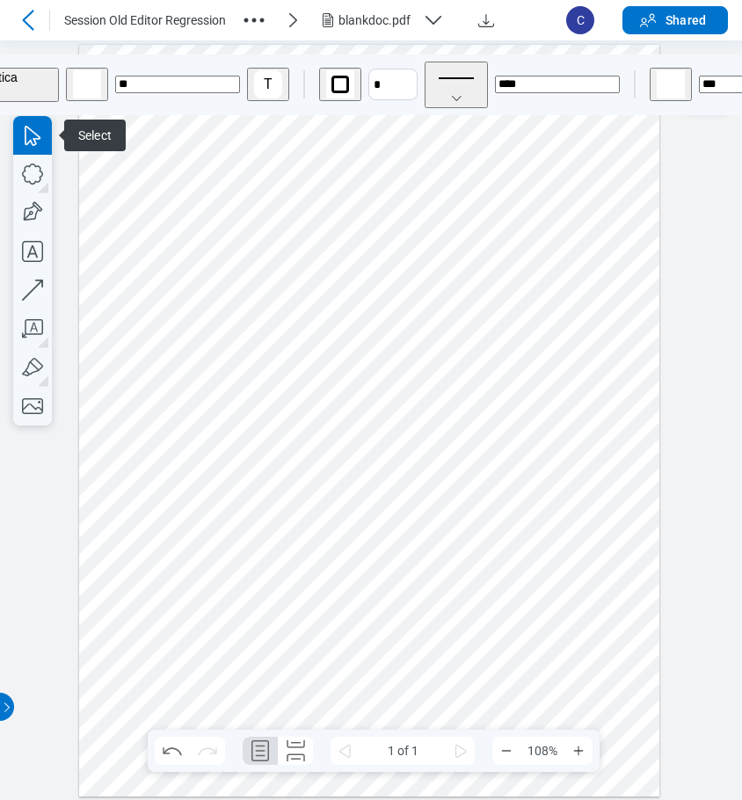
click at [369, 189] on div at bounding box center [369, 420] width 581 height 752
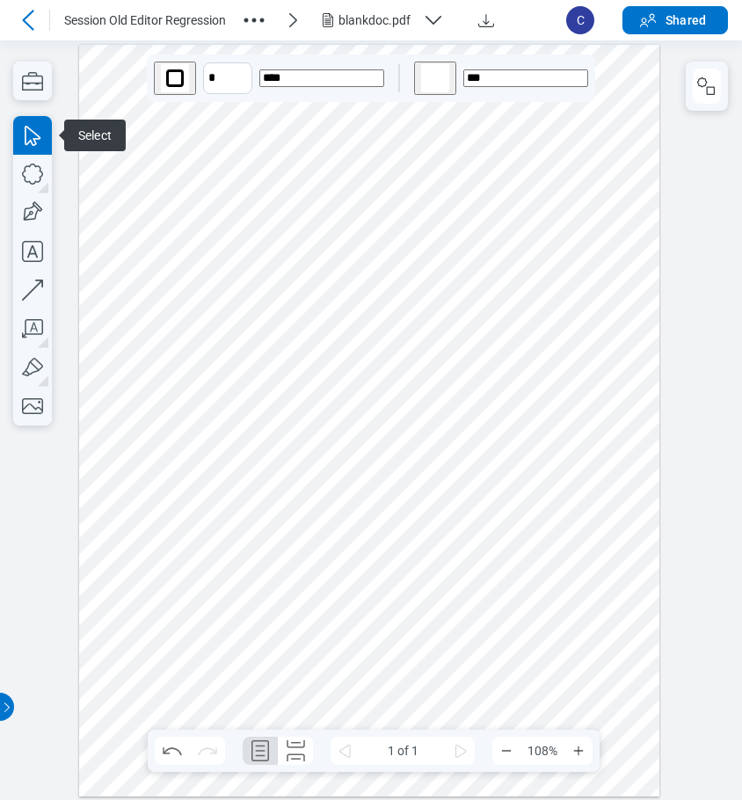
click at [318, 355] on div at bounding box center [369, 420] width 581 height 752
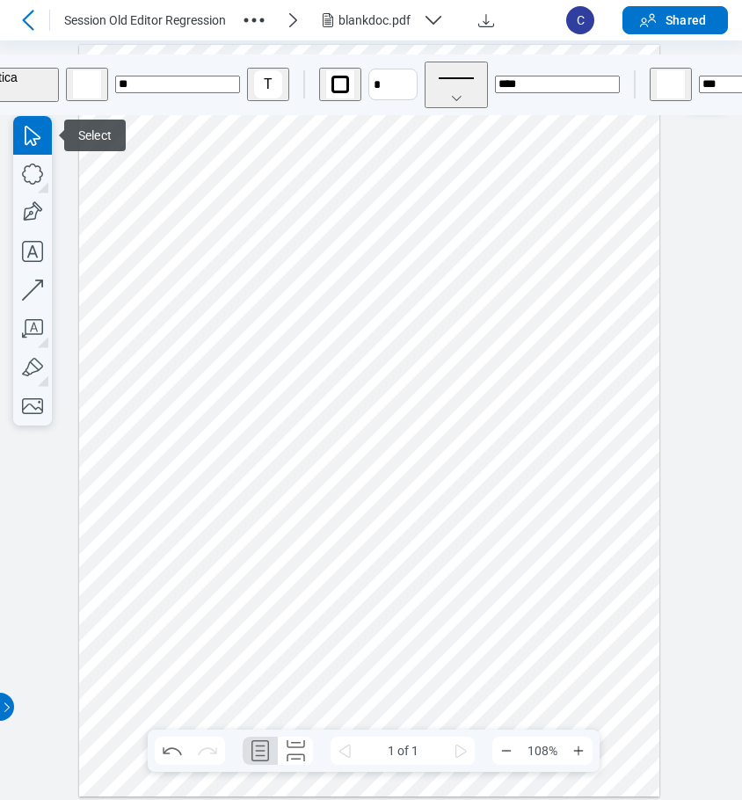
click at [416, 25] on div "blankdoc.pdf" at bounding box center [377, 20] width 77 height 18
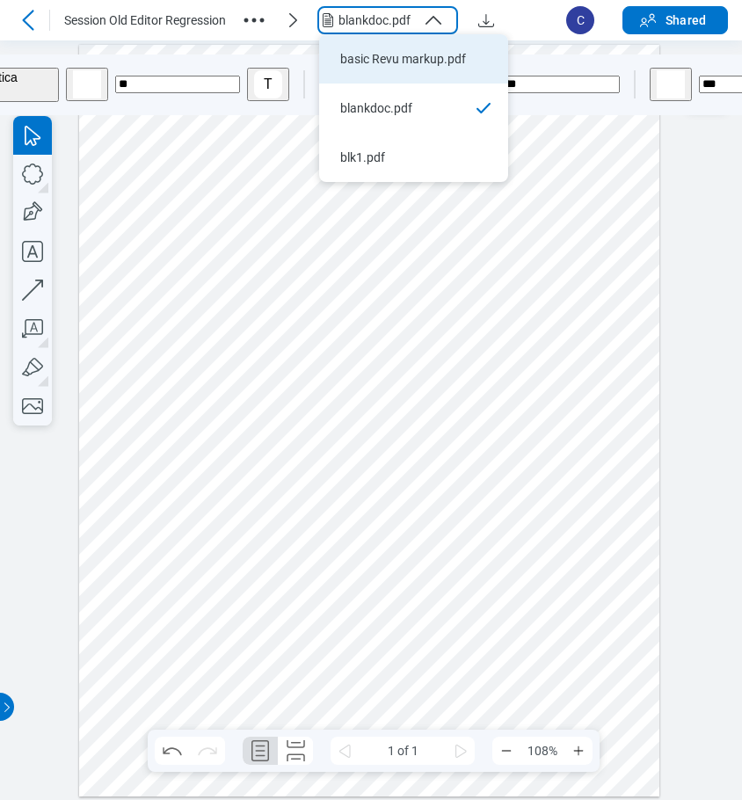
click at [406, 55] on div "basic Revu markup.pdf" at bounding box center [403, 59] width 126 height 18
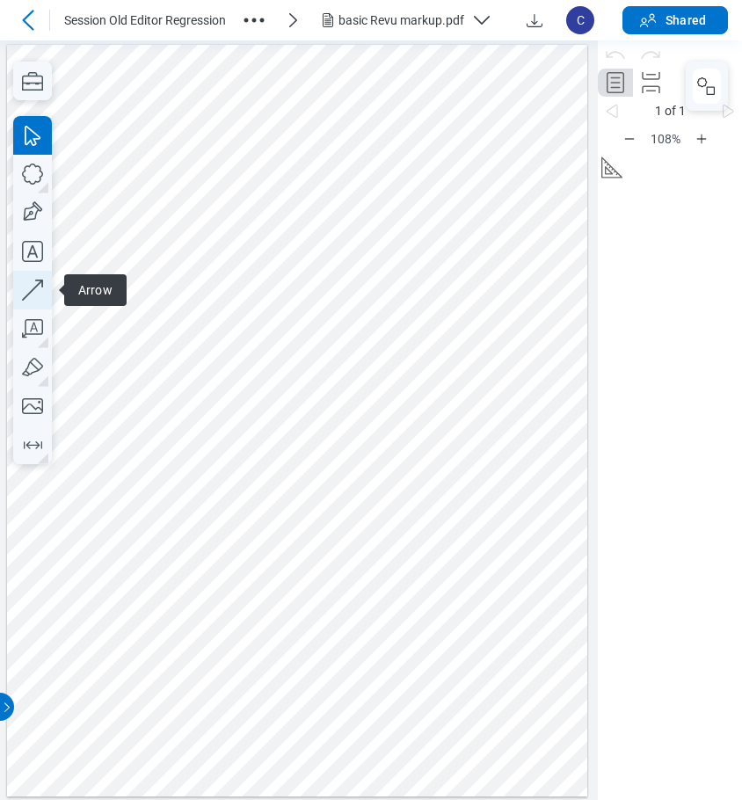
click at [38, 293] on icon "button" at bounding box center [32, 290] width 39 height 39
drag, startPoint x: 306, startPoint y: 531, endPoint x: 449, endPoint y: 460, distance: 159.3
click at [449, 460] on div at bounding box center [297, 420] width 581 height 752
click at [588, 494] on div at bounding box center [297, 420] width 581 height 752
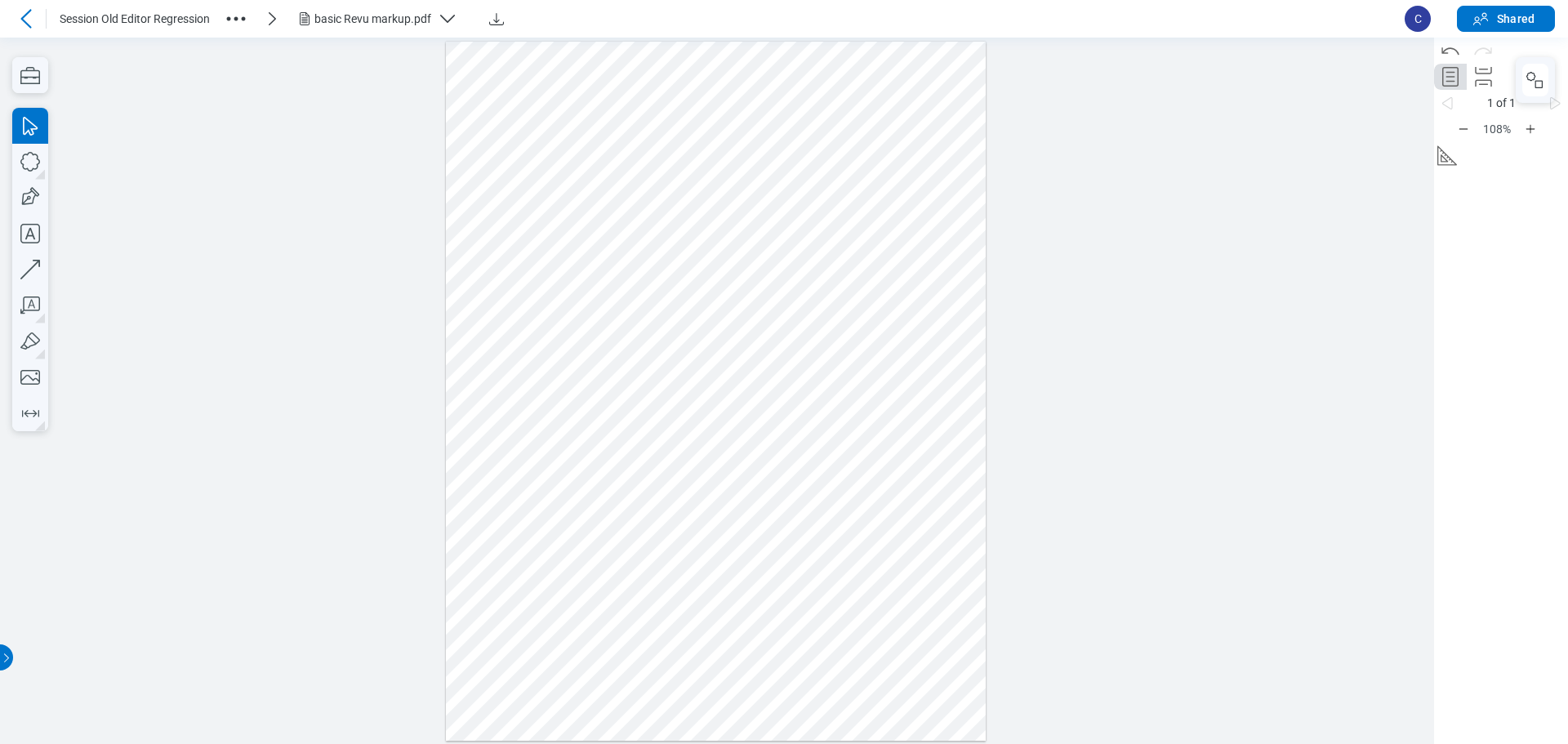
drag, startPoint x: 1532, startPoint y: 37, endPoint x: 1170, endPoint y: 168, distance: 385.0
click at [908, 168] on div at bounding box center [717, 390] width 1434 height 707
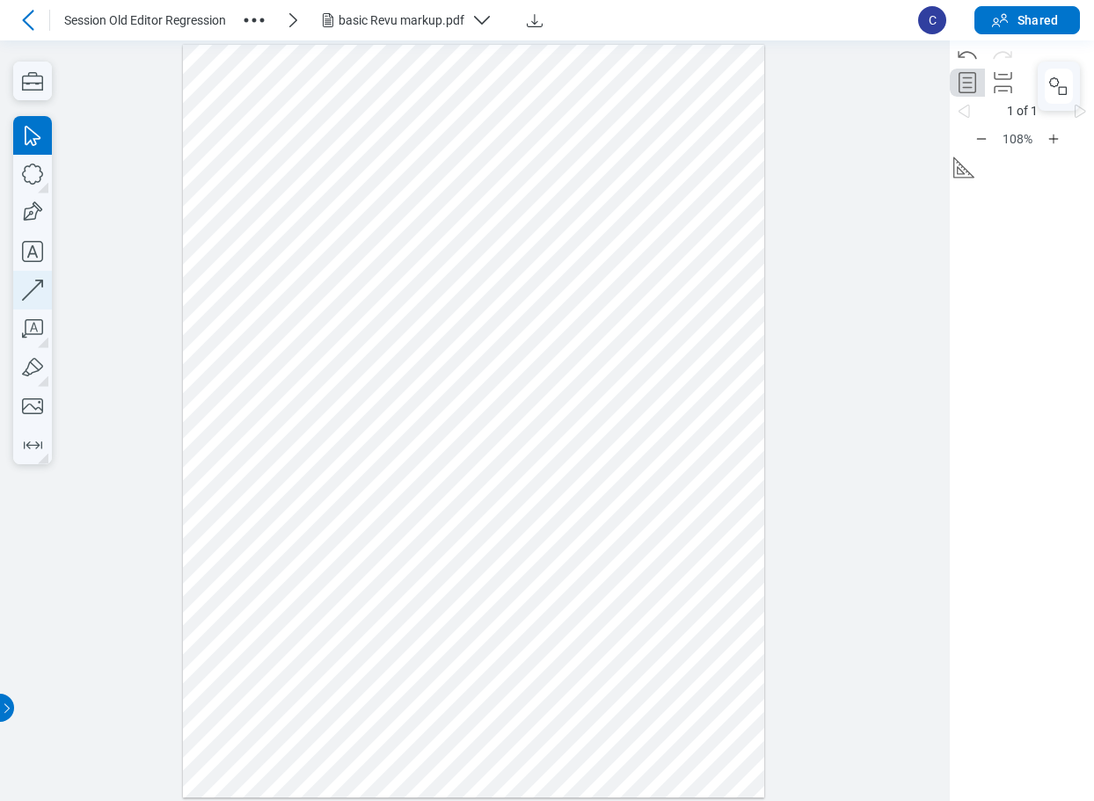
click at [30, 291] on icon "button" at bounding box center [32, 290] width 39 height 39
drag, startPoint x: 558, startPoint y: 632, endPoint x: 691, endPoint y: 537, distance: 163.5
click at [691, 537] on div at bounding box center [474, 420] width 582 height 753
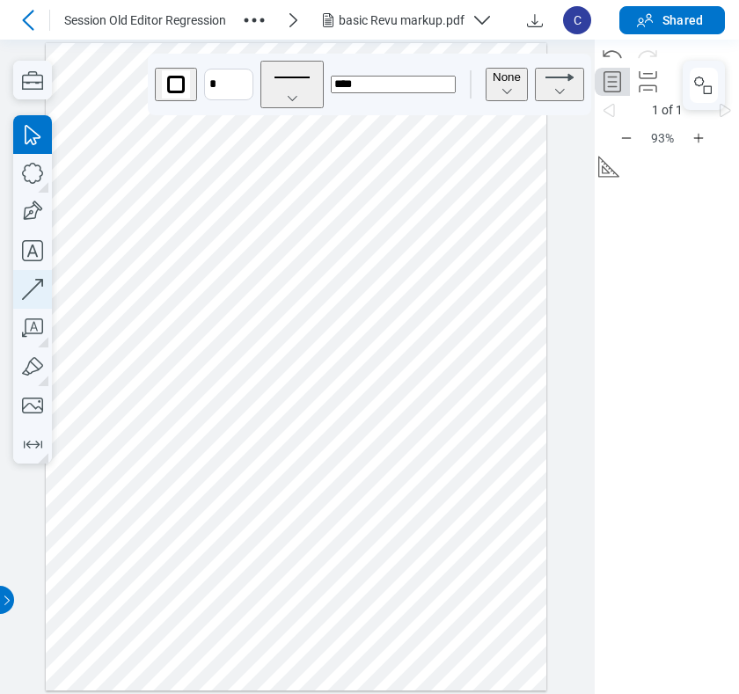
click at [38, 293] on icon "button" at bounding box center [32, 289] width 39 height 39
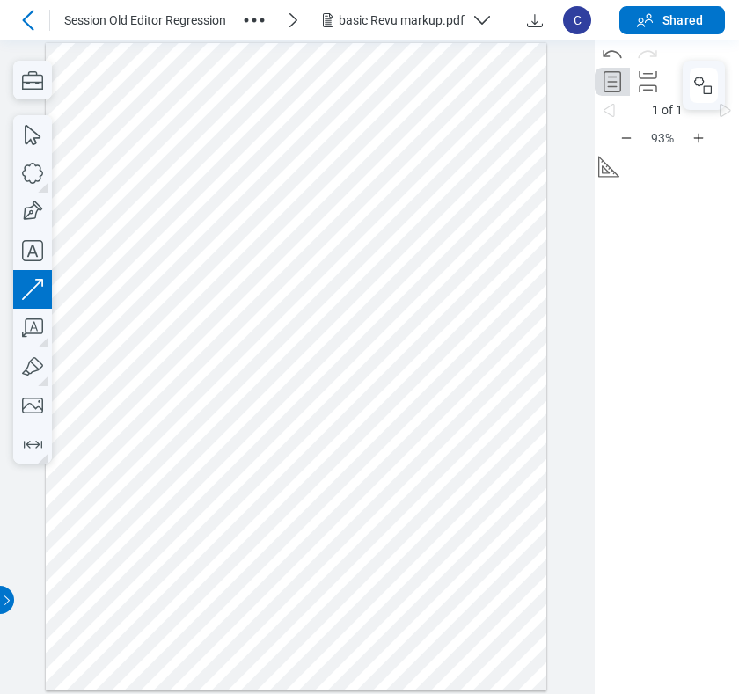
drag, startPoint x: 192, startPoint y: 403, endPoint x: 288, endPoint y: 509, distance: 143.8
click at [272, 486] on div at bounding box center [296, 367] width 500 height 648
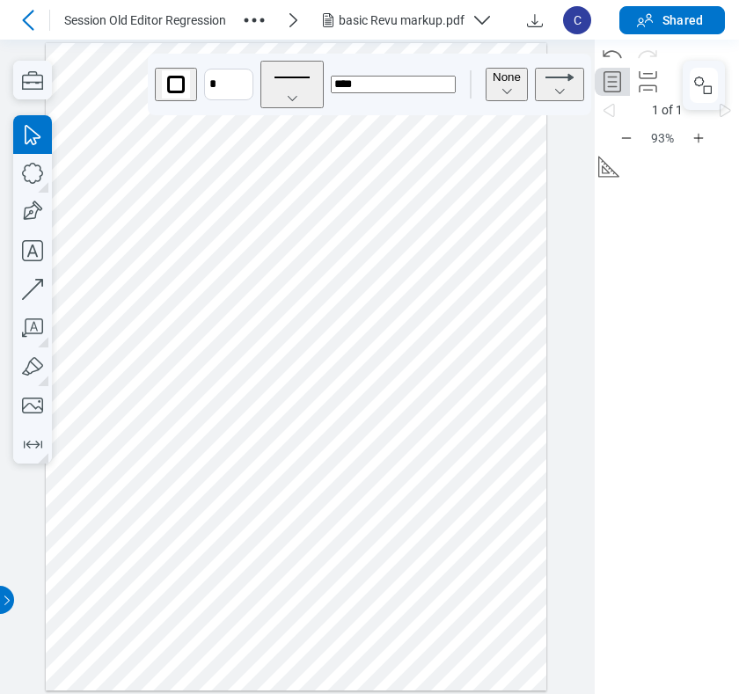
click at [247, 457] on div at bounding box center [296, 367] width 500 height 648
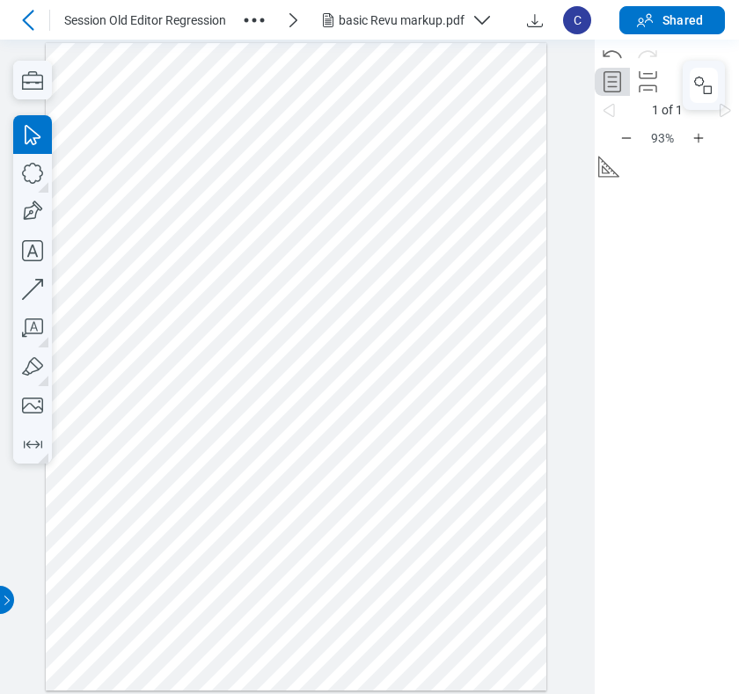
click at [328, 457] on div at bounding box center [296, 367] width 500 height 648
click at [430, 513] on div at bounding box center [296, 367] width 500 height 648
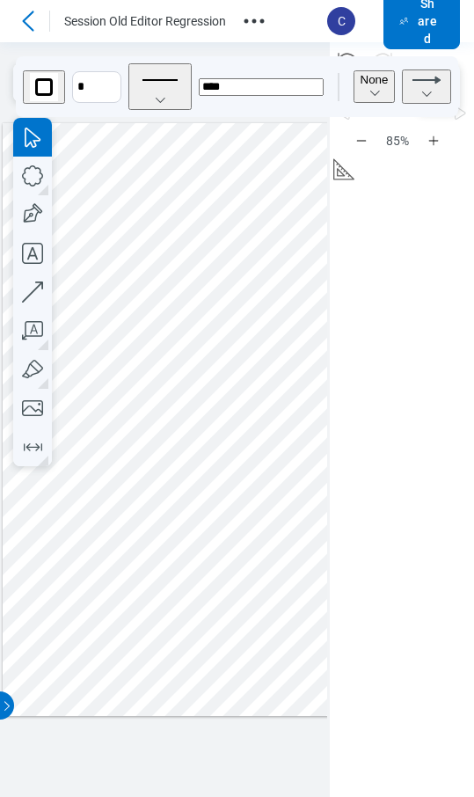
click at [28, 21] on icon at bounding box center [28, 21] width 21 height 21
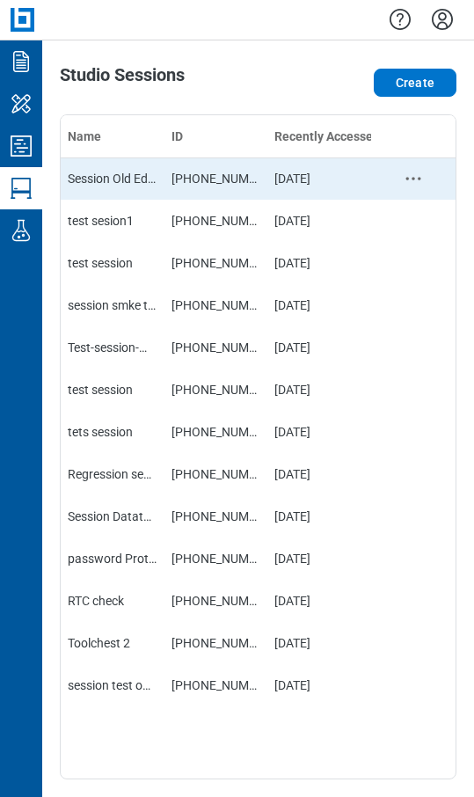
click at [157, 181] on div "Session Old Editor Regression" at bounding box center [113, 179] width 90 height 18
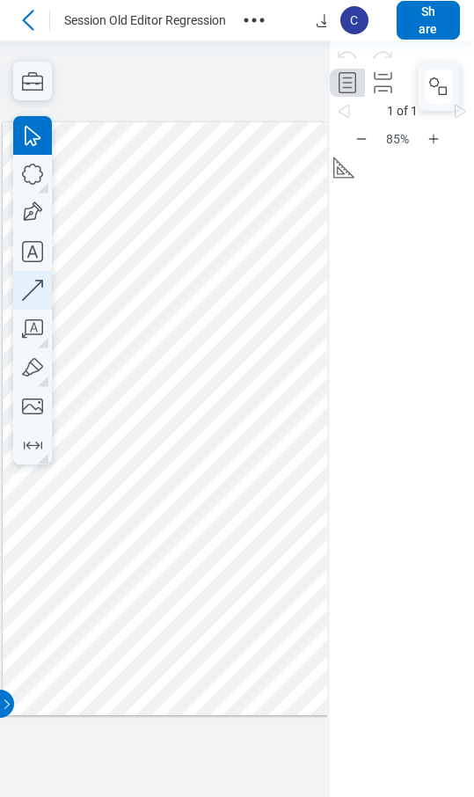
click at [37, 289] on icon "button" at bounding box center [32, 290] width 39 height 39
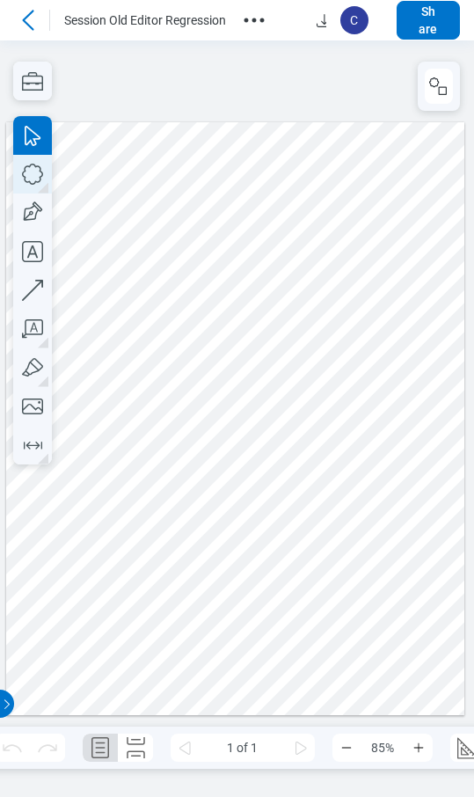
click at [31, 173] on icon "button" at bounding box center [32, 174] width 39 height 39
drag, startPoint x: 317, startPoint y: 155, endPoint x: 345, endPoint y: 185, distance: 41.1
click at [345, 185] on div at bounding box center [235, 418] width 458 height 594
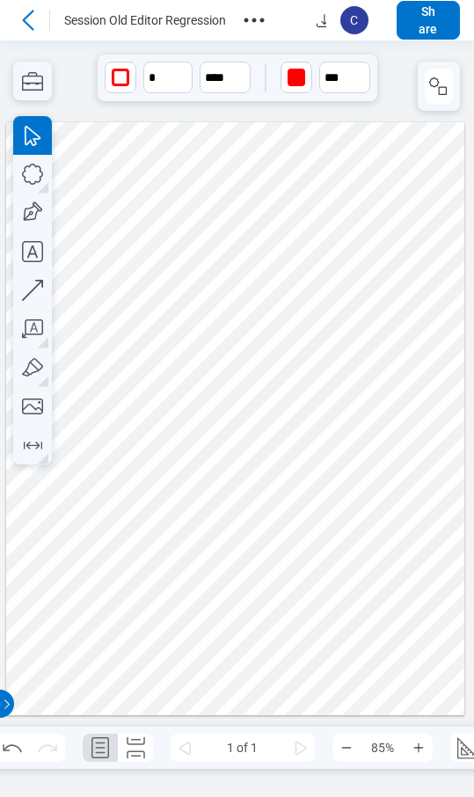
click at [260, 18] on icon "button" at bounding box center [254, 20] width 28 height 28
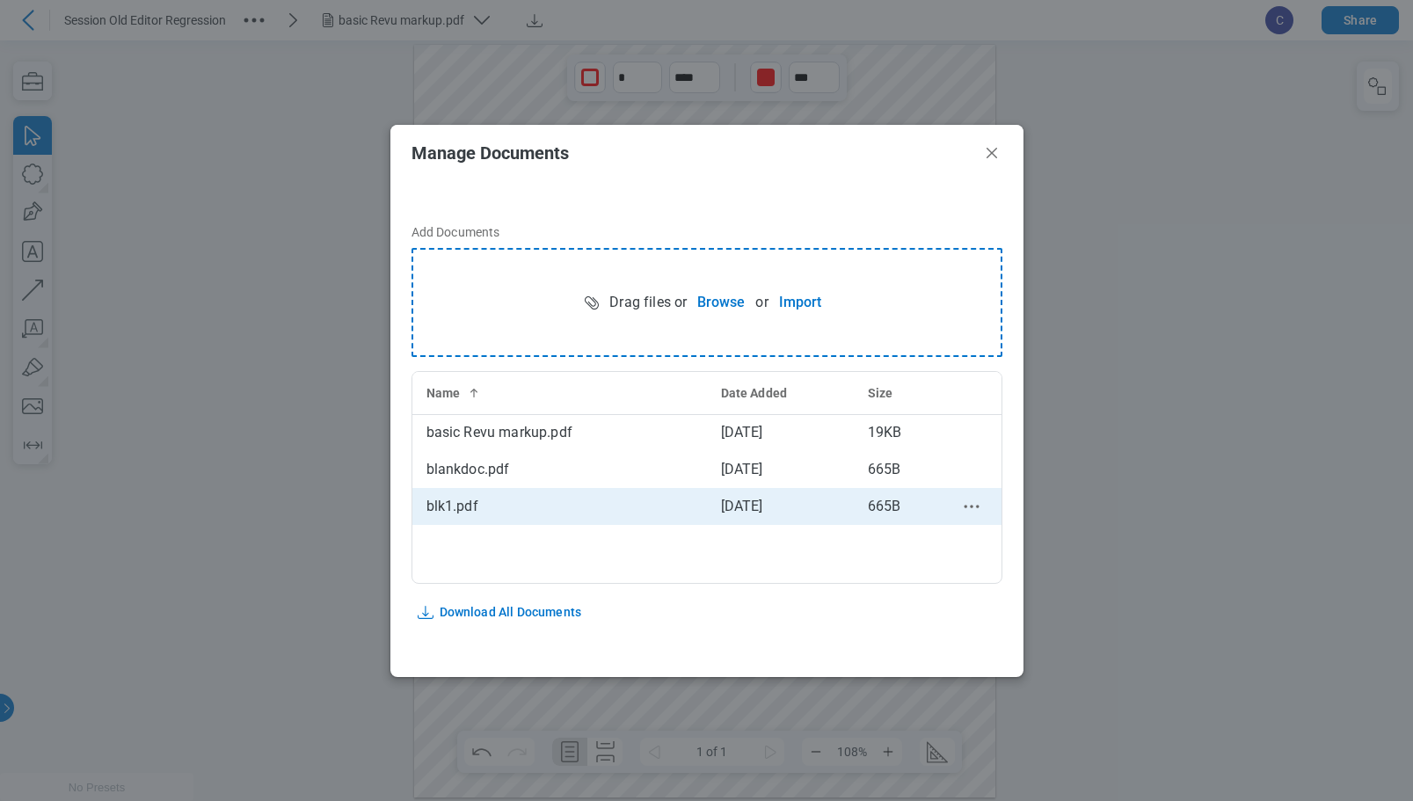
click at [473, 503] on div "blk1.pdf" at bounding box center [560, 506] width 267 height 21
click at [473, 512] on div "blk1.pdf" at bounding box center [560, 506] width 267 height 21
click at [473, 510] on div "blk1.pdf" at bounding box center [560, 506] width 267 height 21
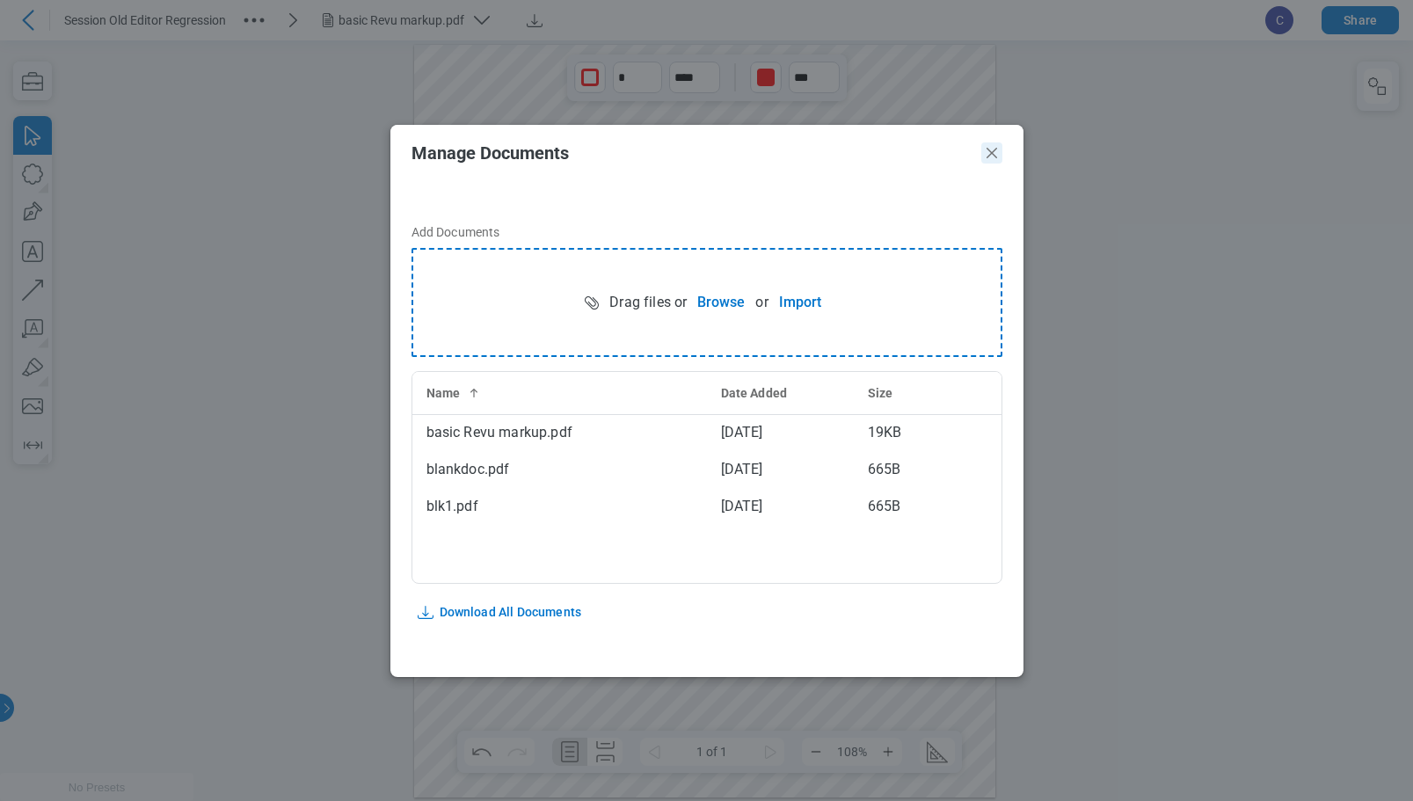
click at [473, 149] on icon "Close" at bounding box center [992, 152] width 21 height 21
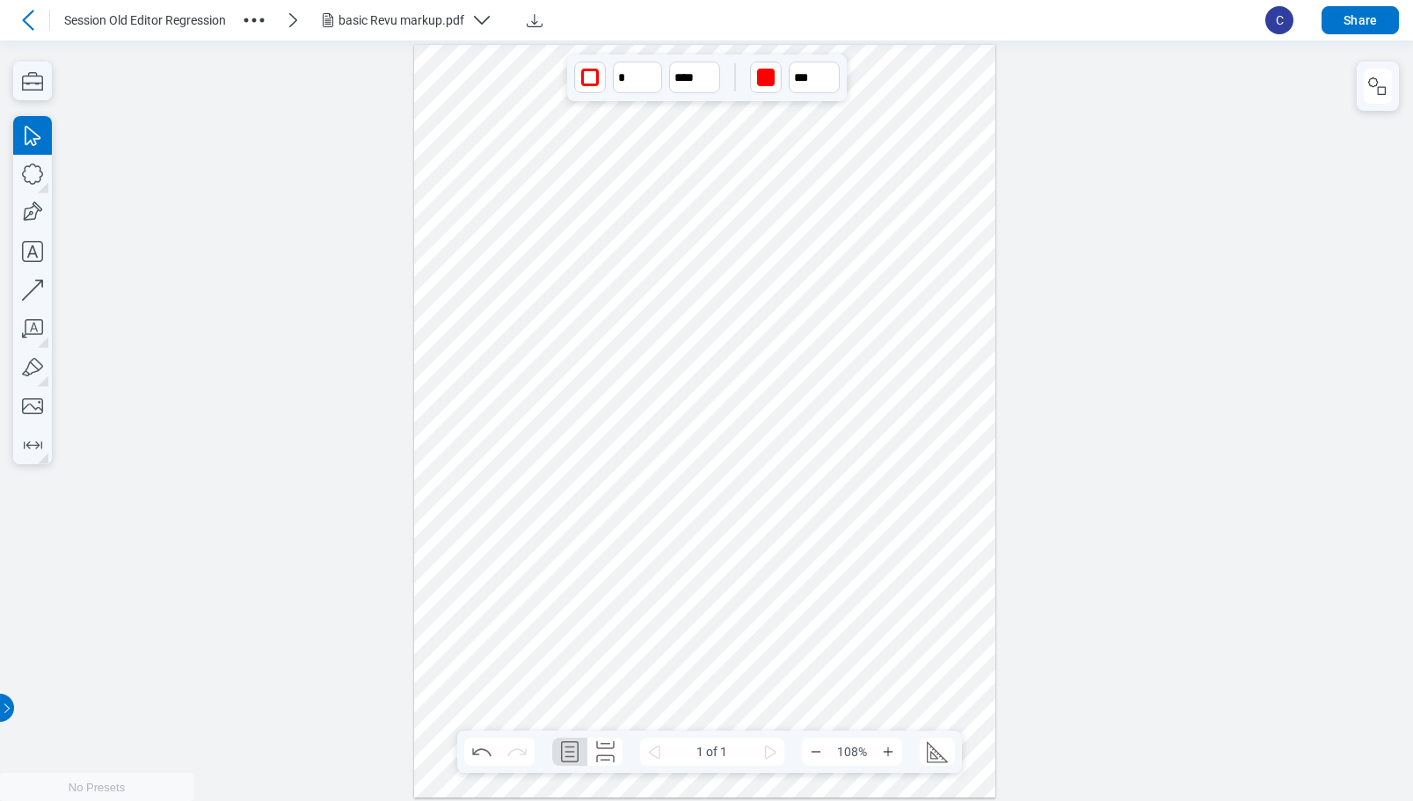
click at [473, 26] on div "basic Revu markup.pdf" at bounding box center [412, 20] width 189 height 21
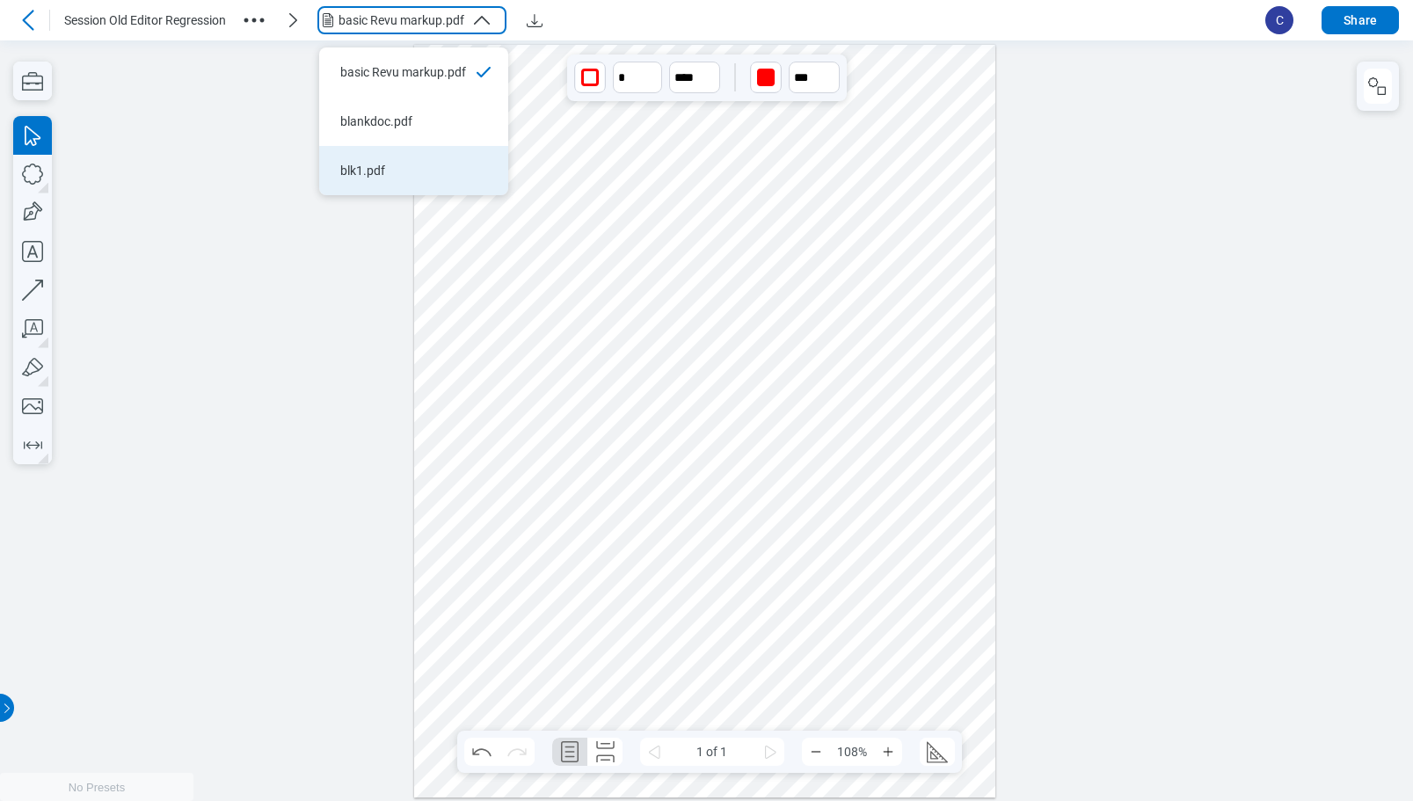
click at [391, 167] on div "blk1.pdf" at bounding box center [403, 171] width 126 height 18
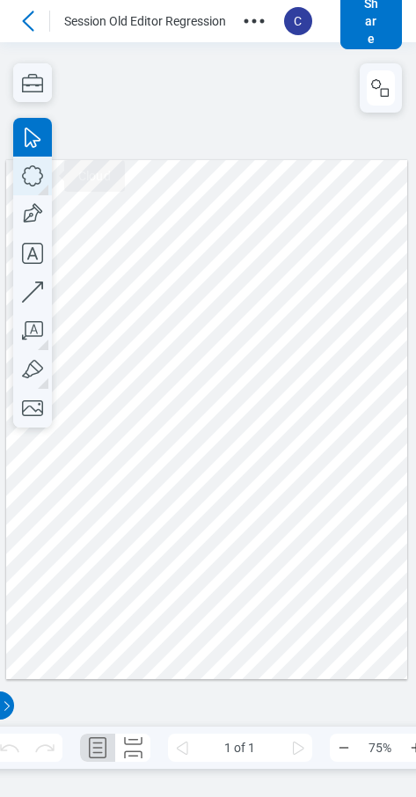
click at [38, 174] on icon "button" at bounding box center [32, 176] width 39 height 39
drag, startPoint x: 188, startPoint y: 301, endPoint x: 252, endPoint y: 388, distance: 107.7
click at [252, 388] on div at bounding box center [206, 419] width 401 height 519
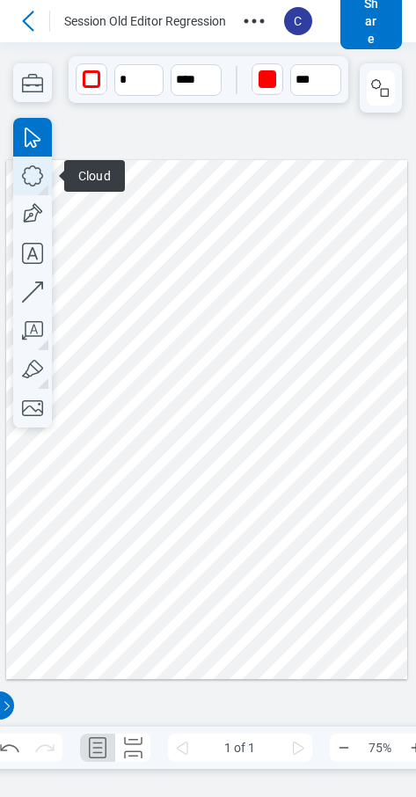
click at [33, 182] on icon "button" at bounding box center [32, 176] width 39 height 39
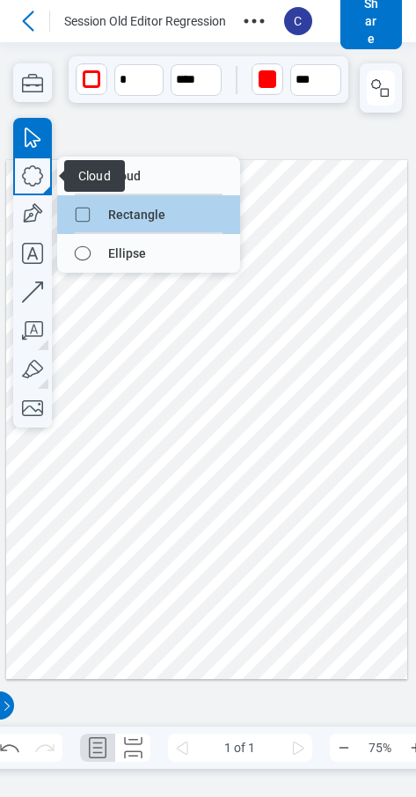
drag, startPoint x: 141, startPoint y: 222, endPoint x: 223, endPoint y: 332, distance: 138.3
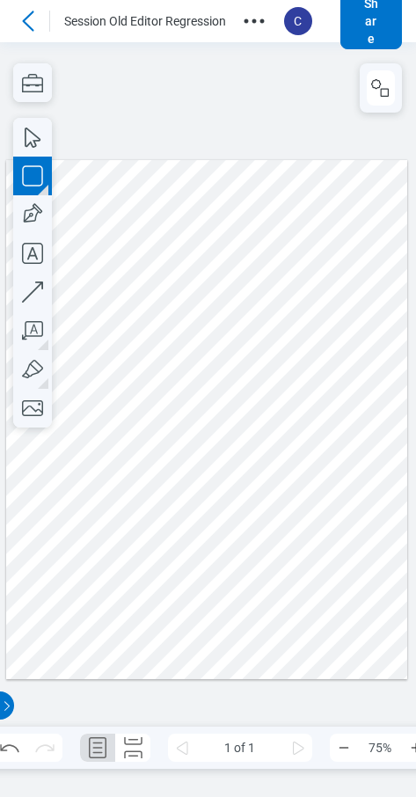
drag, startPoint x: 99, startPoint y: 450, endPoint x: 223, endPoint y: 525, distance: 144.8
click at [223, 525] on div at bounding box center [206, 419] width 401 height 519
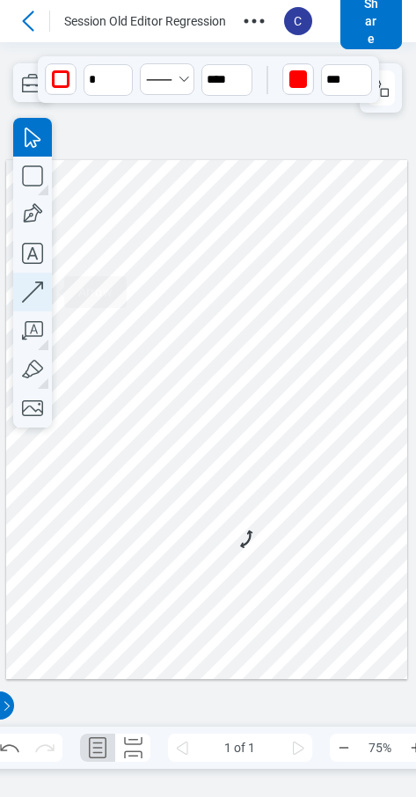
click at [40, 286] on icon "button" at bounding box center [32, 291] width 21 height 21
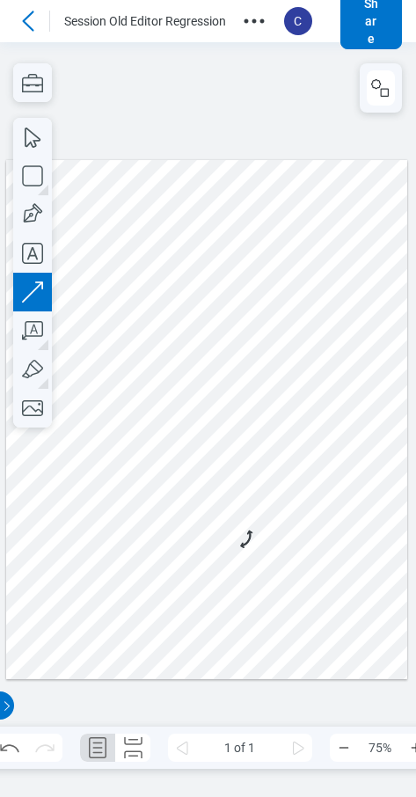
drag, startPoint x: 288, startPoint y: 511, endPoint x: 325, endPoint y: 405, distance: 111.8
click at [325, 405] on div at bounding box center [206, 419] width 401 height 519
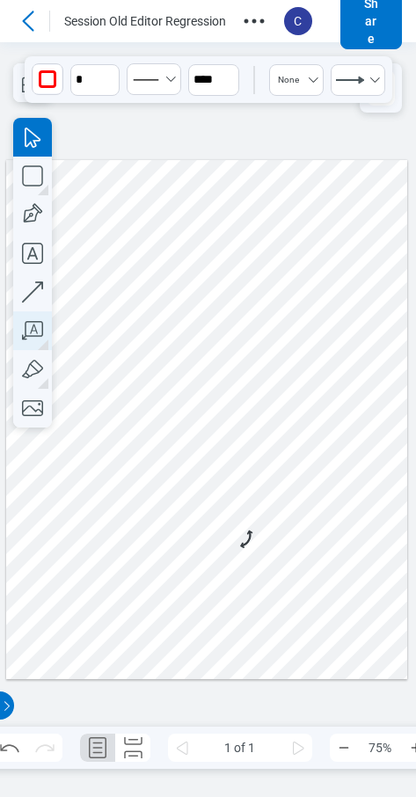
click at [40, 333] on icon "button" at bounding box center [32, 330] width 39 height 39
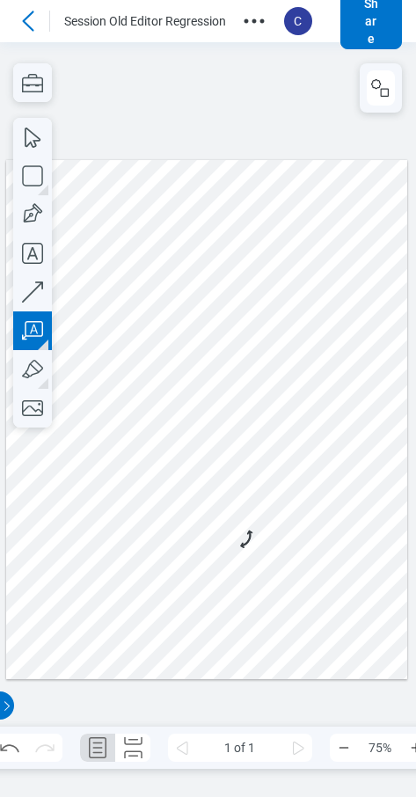
drag, startPoint x: 291, startPoint y: 243, endPoint x: 325, endPoint y: 284, distance: 53.7
click at [325, 284] on div at bounding box center [206, 419] width 401 height 519
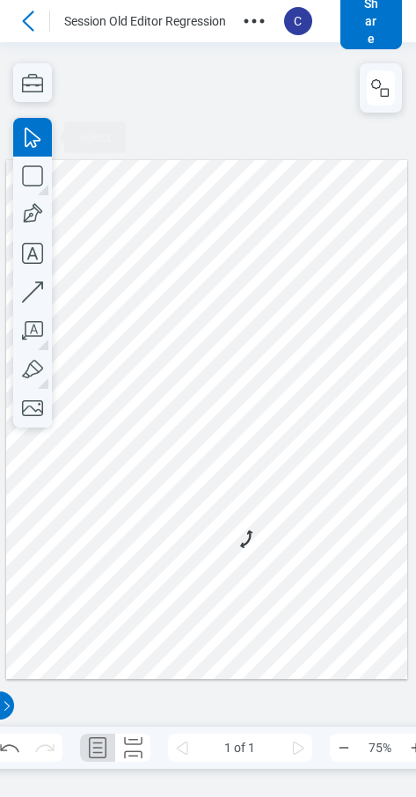
click at [336, 339] on div at bounding box center [206, 419] width 401 height 519
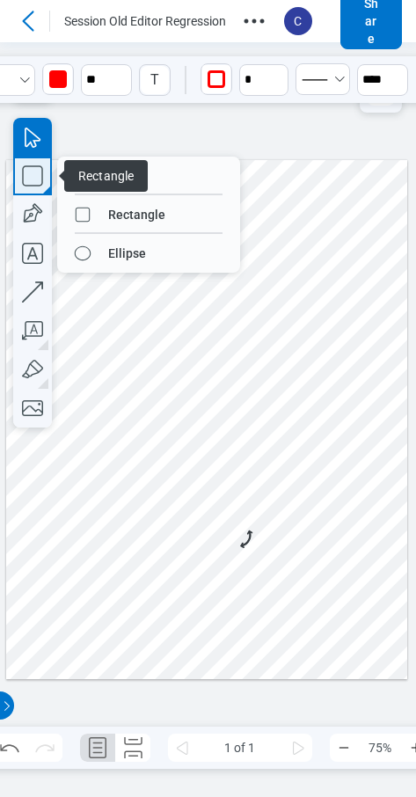
click at [28, 174] on icon "button" at bounding box center [32, 176] width 39 height 39
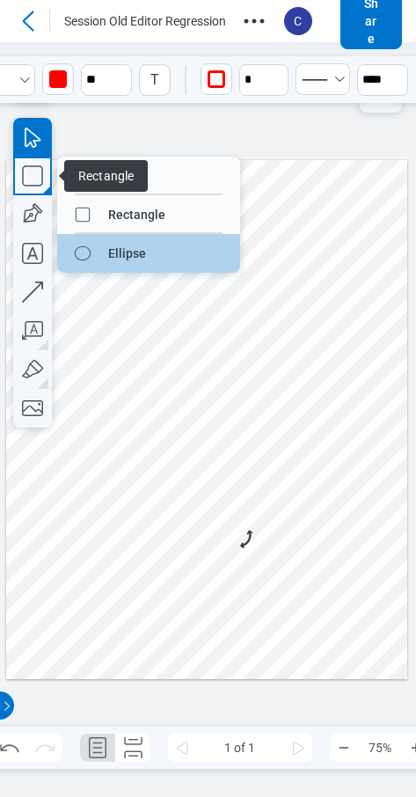
drag, startPoint x: 132, startPoint y: 256, endPoint x: 214, endPoint y: 167, distance: 120.8
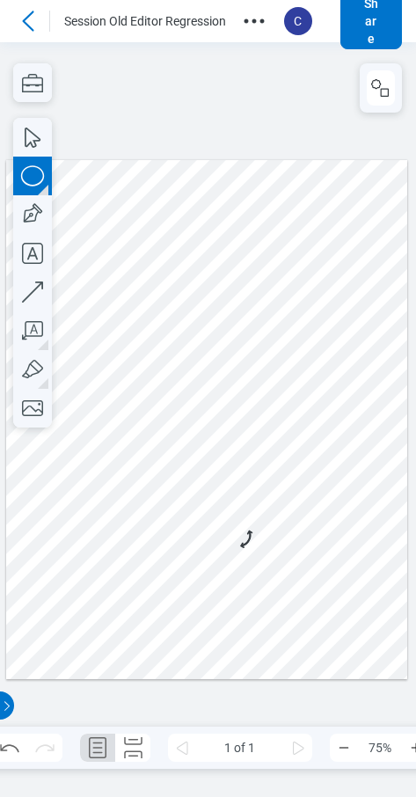
drag, startPoint x: 126, startPoint y: 196, endPoint x: 179, endPoint y: 245, distance: 72.2
click at [179, 245] on div at bounding box center [206, 419] width 401 height 519
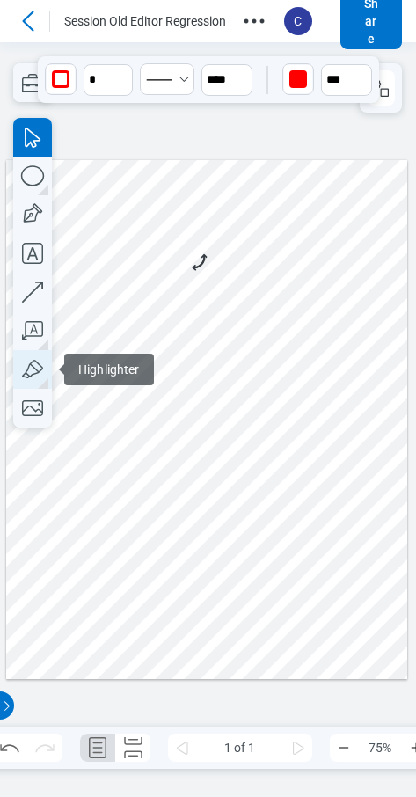
click at [33, 365] on icon "button" at bounding box center [32, 369] width 39 height 39
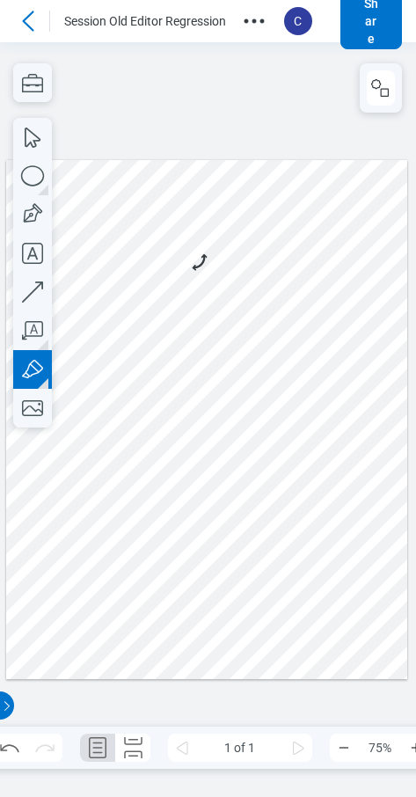
drag, startPoint x: 271, startPoint y: 529, endPoint x: 295, endPoint y: 501, distance: 36.8
click at [295, 501] on div at bounding box center [206, 419] width 401 height 519
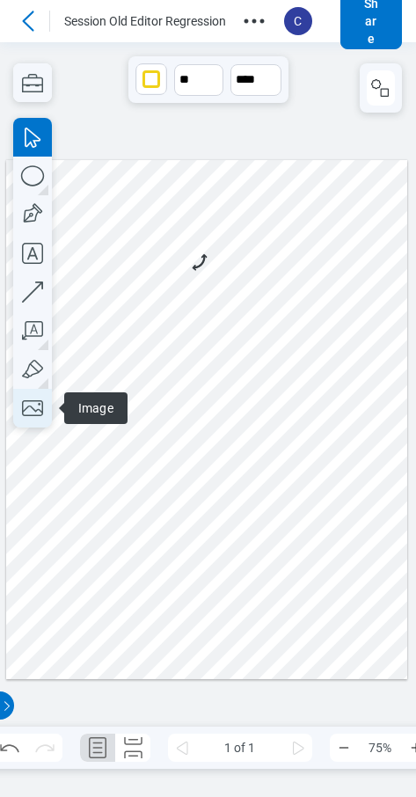
click at [29, 412] on icon "button" at bounding box center [32, 408] width 39 height 39
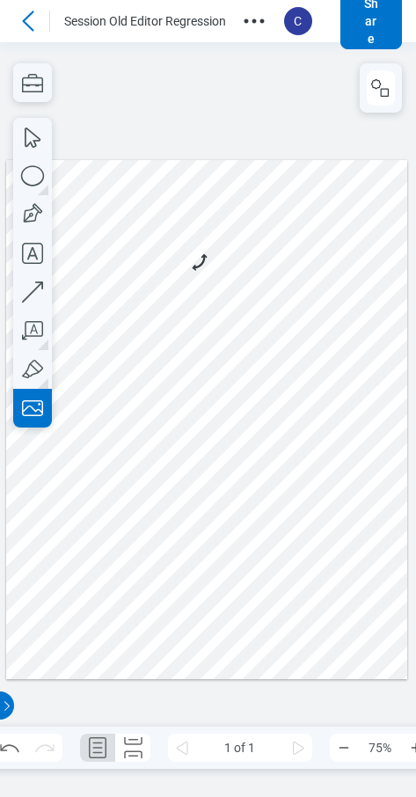
drag, startPoint x: 87, startPoint y: 589, endPoint x: 133, endPoint y: 636, distance: 65.3
click at [133, 636] on div at bounding box center [206, 419] width 401 height 519
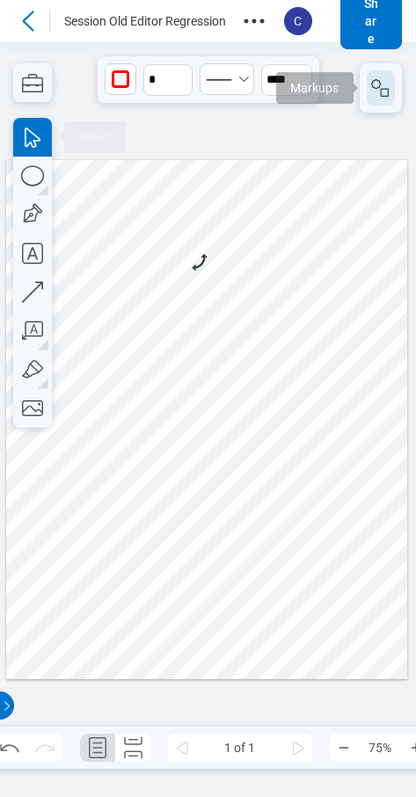
click at [376, 95] on icon "button" at bounding box center [380, 87] width 21 height 21
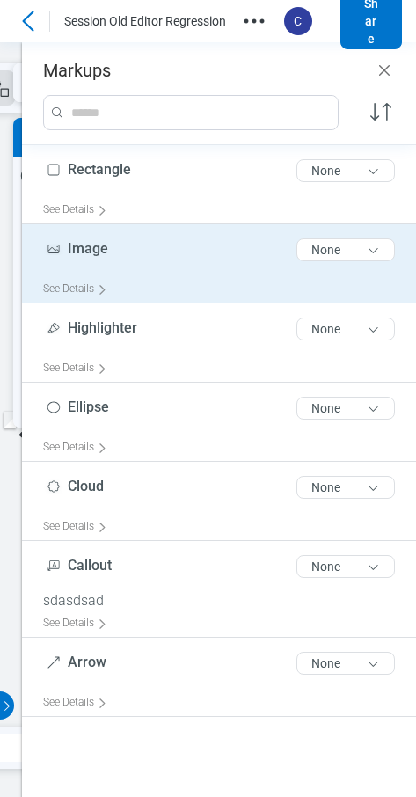
click at [133, 274] on div "Image 5 of 300 characters None" at bounding box center [226, 253] width 366 height 44
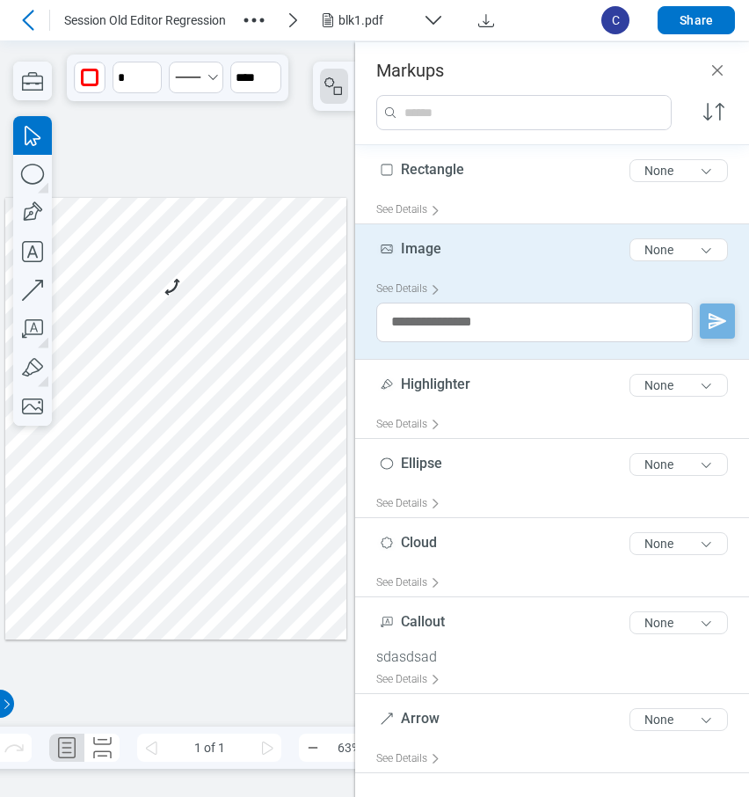
click at [27, 22] on icon at bounding box center [28, 20] width 21 height 21
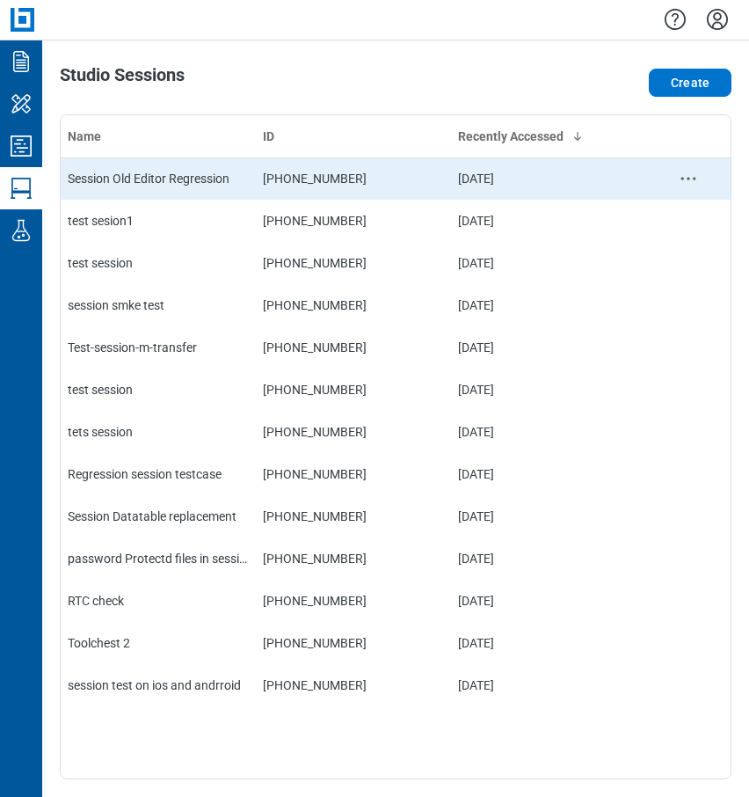
click at [155, 184] on div "Session Old Editor Regression" at bounding box center [158, 179] width 181 height 18
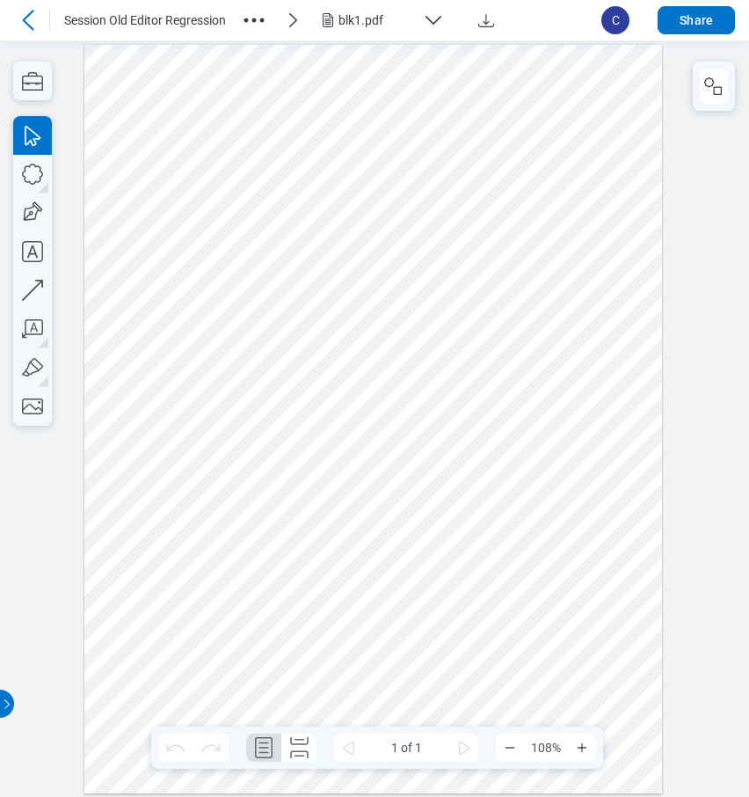
click at [253, 22] on icon "button" at bounding box center [254, 20] width 28 height 28
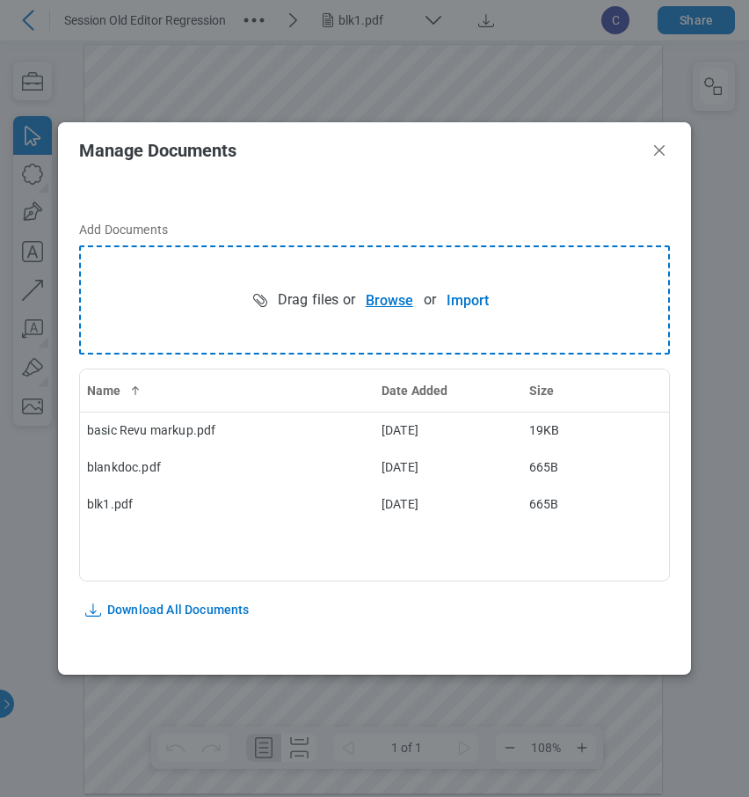
click at [383, 297] on button "Browse" at bounding box center [389, 299] width 69 height 35
click at [473, 151] on icon "Close" at bounding box center [659, 150] width 11 height 11
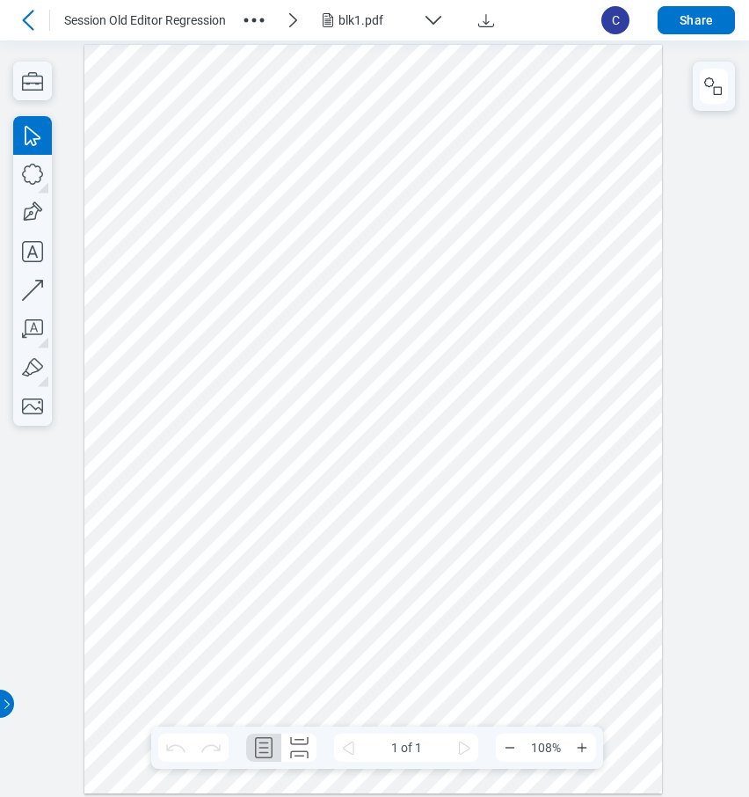
click at [353, 22] on div "blk1.pdf" at bounding box center [377, 20] width 77 height 18
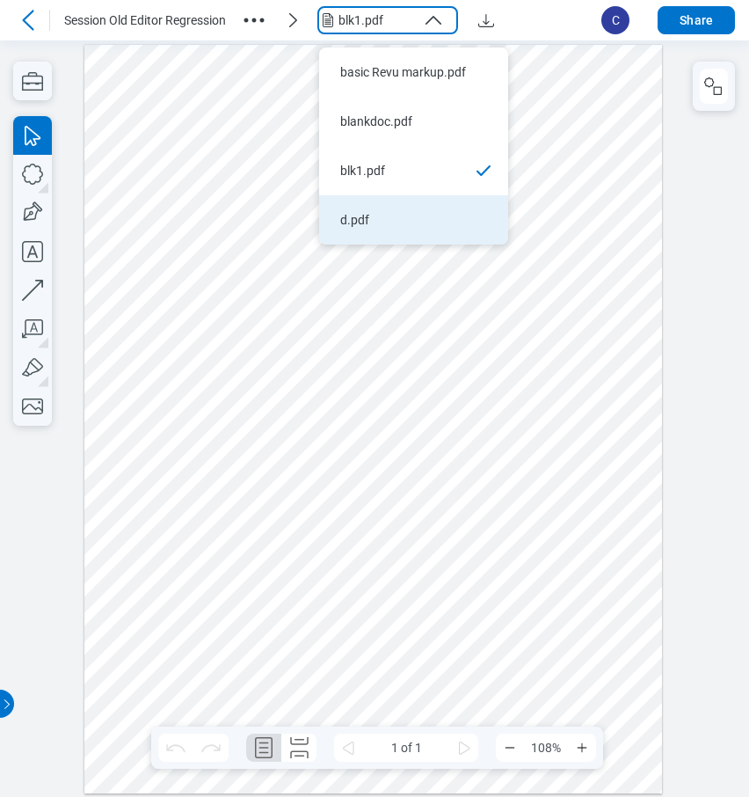
click at [374, 216] on div "d.pdf" at bounding box center [403, 220] width 126 height 18
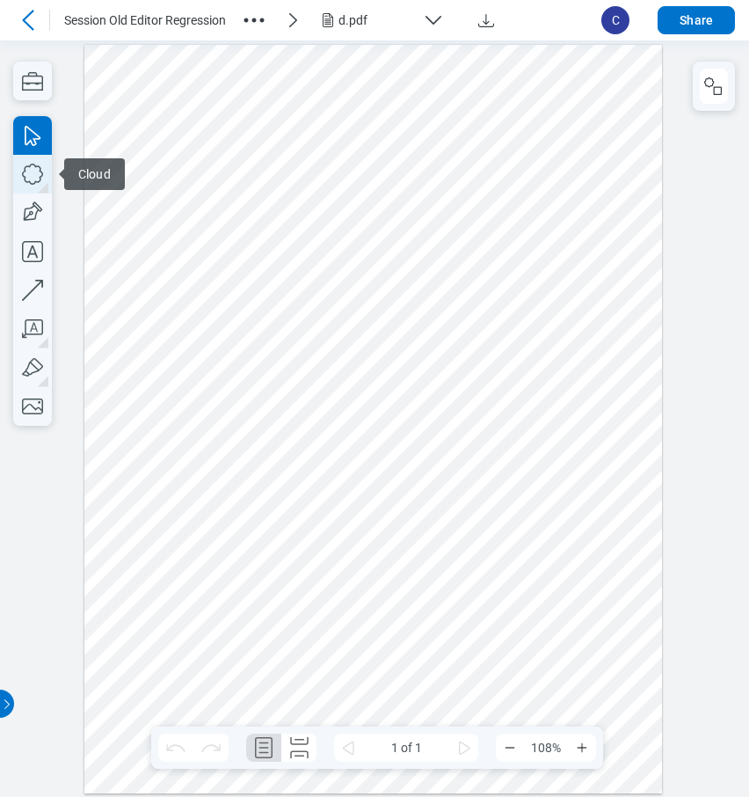
click at [28, 172] on icon "button" at bounding box center [32, 174] width 39 height 39
drag, startPoint x: 394, startPoint y: 317, endPoint x: 544, endPoint y: 456, distance: 204.7
click at [473, 456] on div at bounding box center [373, 418] width 579 height 749
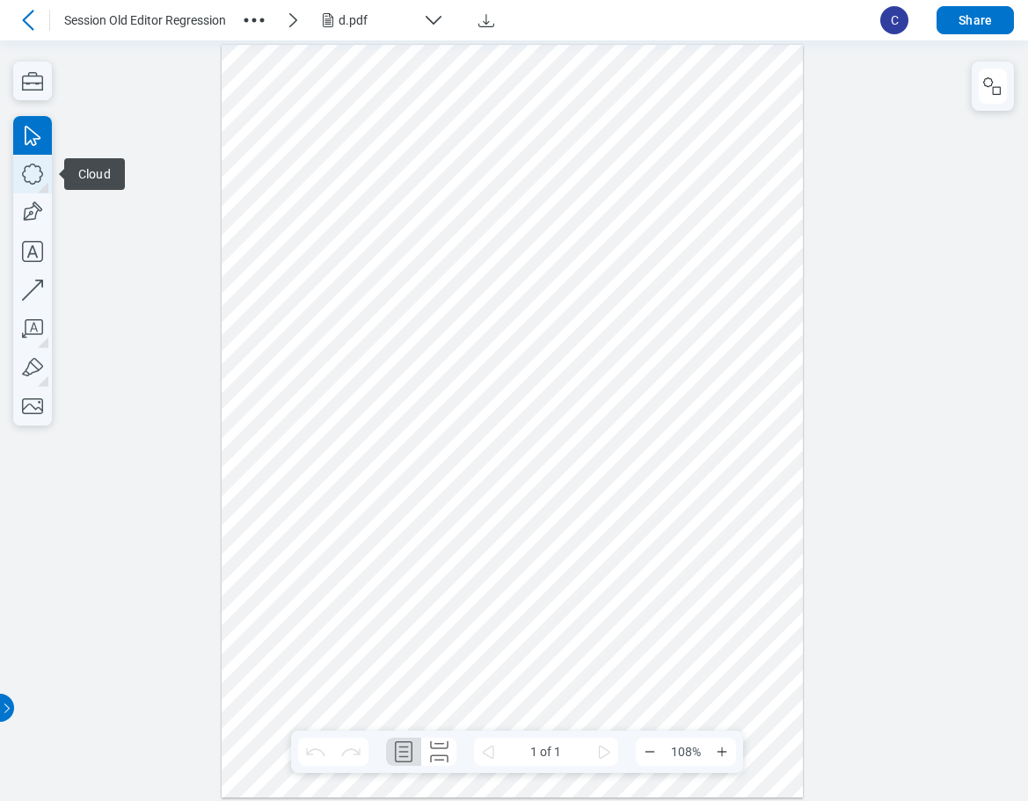
click at [29, 170] on icon "button" at bounding box center [32, 174] width 39 height 39
drag, startPoint x: 516, startPoint y: 479, endPoint x: 608, endPoint y: 588, distance: 141.7
click at [608, 588] on div at bounding box center [513, 420] width 582 height 753
click at [713, 448] on div at bounding box center [513, 420] width 582 height 753
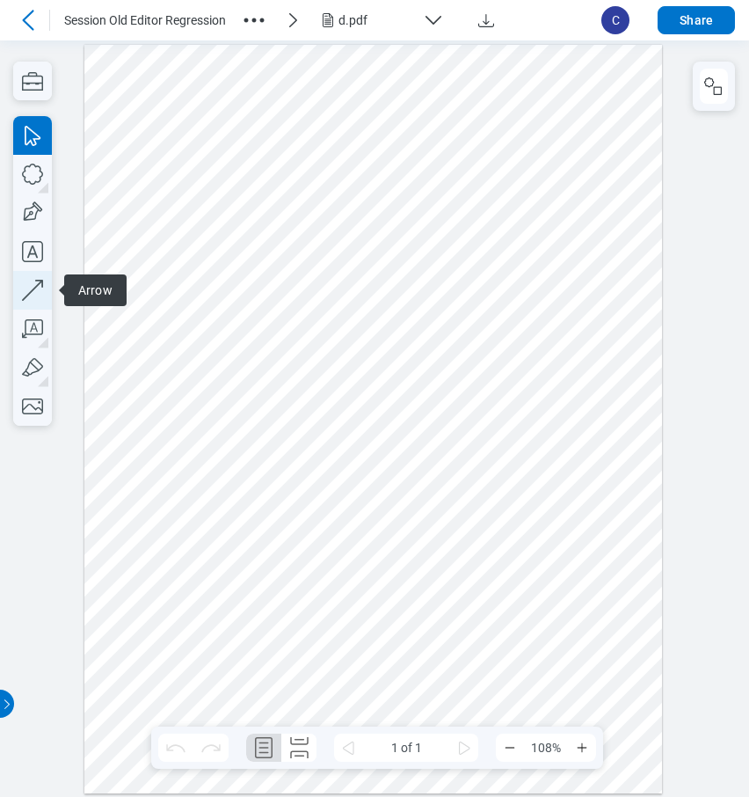
click at [33, 284] on icon "button" at bounding box center [32, 290] width 39 height 39
drag, startPoint x: 234, startPoint y: 600, endPoint x: 459, endPoint y: 519, distance: 239.3
click at [424, 460] on div at bounding box center [373, 418] width 579 height 749
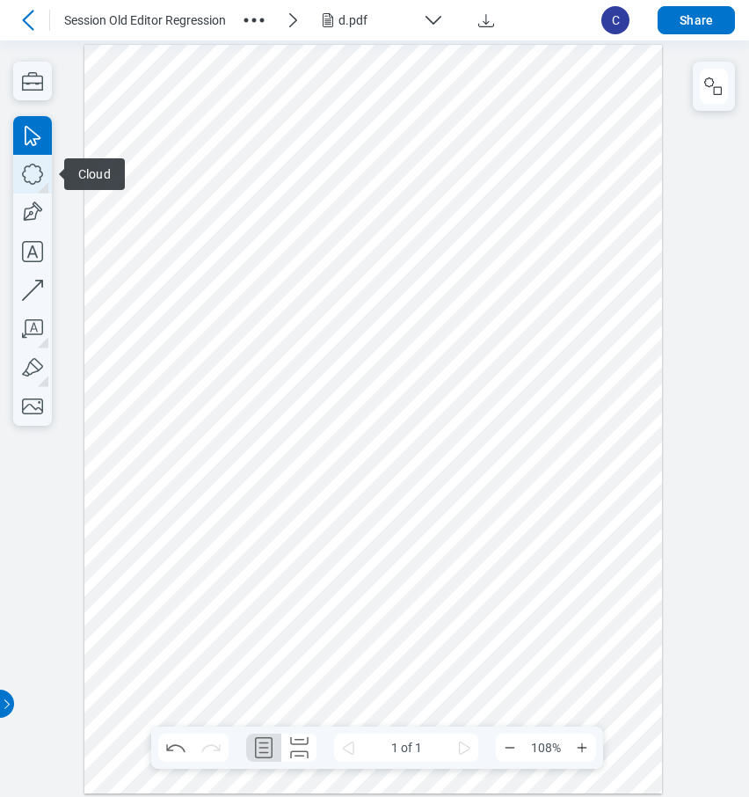
click at [26, 175] on icon "button" at bounding box center [32, 174] width 39 height 39
drag, startPoint x: 509, startPoint y: 349, endPoint x: 603, endPoint y: 522, distance: 197.2
click at [553, 459] on div at bounding box center [373, 418] width 579 height 749
click at [37, 180] on icon "button" at bounding box center [32, 174] width 39 height 39
drag, startPoint x: 562, startPoint y: 593, endPoint x: 570, endPoint y: 614, distance: 22.5
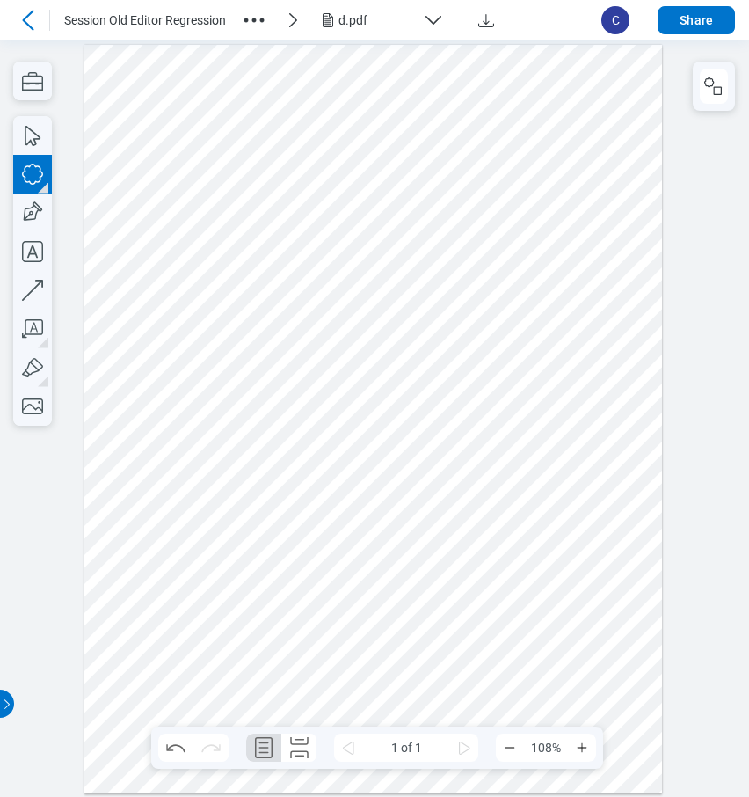
click at [570, 614] on div at bounding box center [373, 418] width 579 height 749
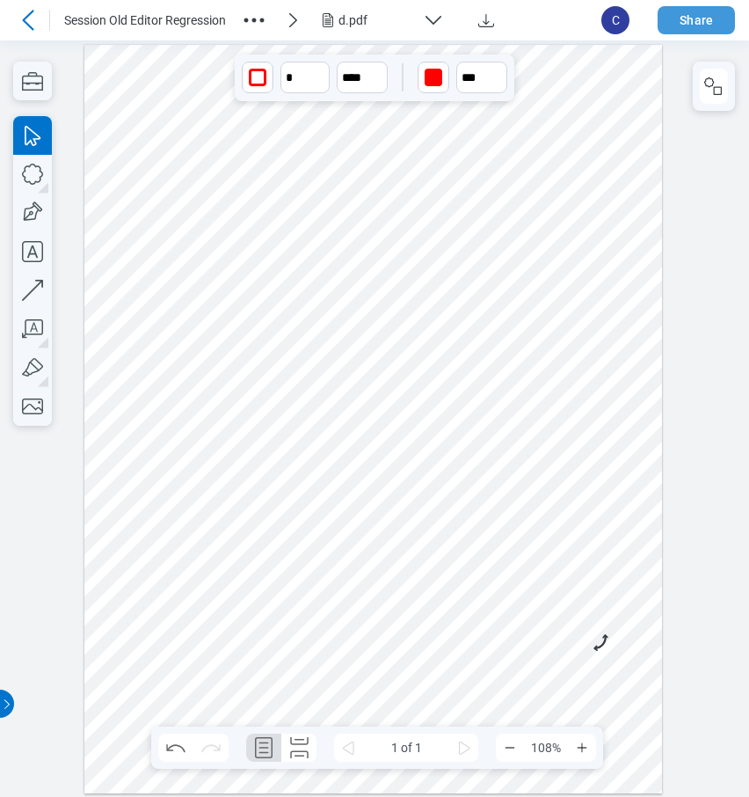
click at [690, 27] on button "Share" at bounding box center [696, 20] width 77 height 28
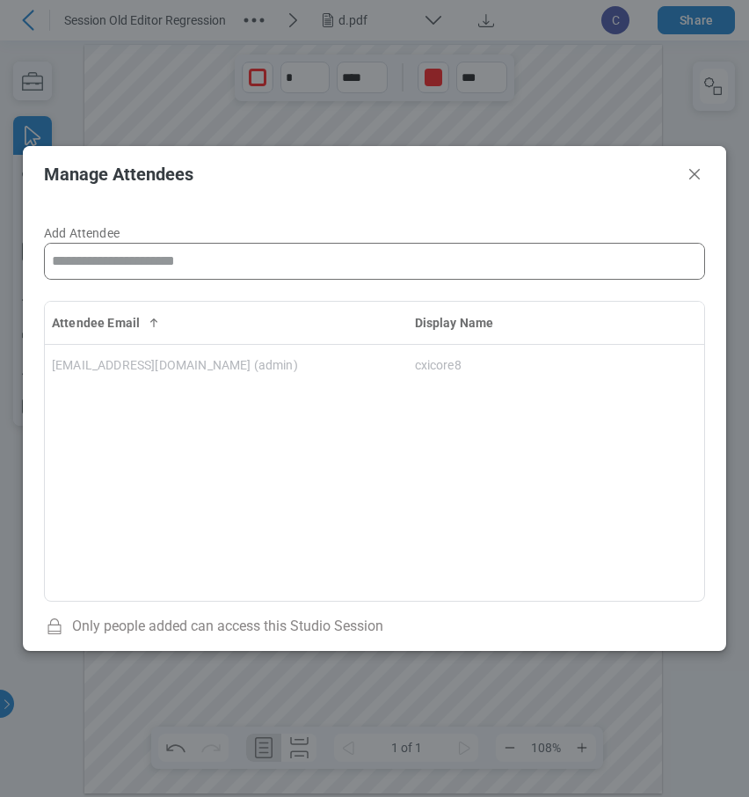
click at [177, 261] on input "Add Attendee" at bounding box center [375, 261] width 660 height 35
drag, startPoint x: 138, startPoint y: 260, endPoint x: 126, endPoint y: 262, distance: 12.4
click at [138, 260] on input "Add Attendee" at bounding box center [375, 261] width 660 height 35
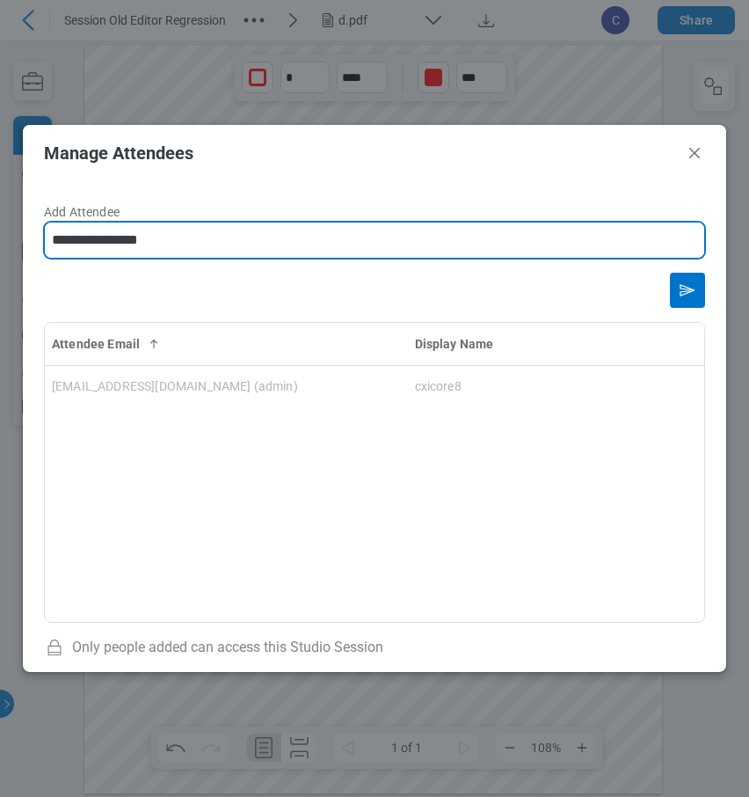
type input "**********"
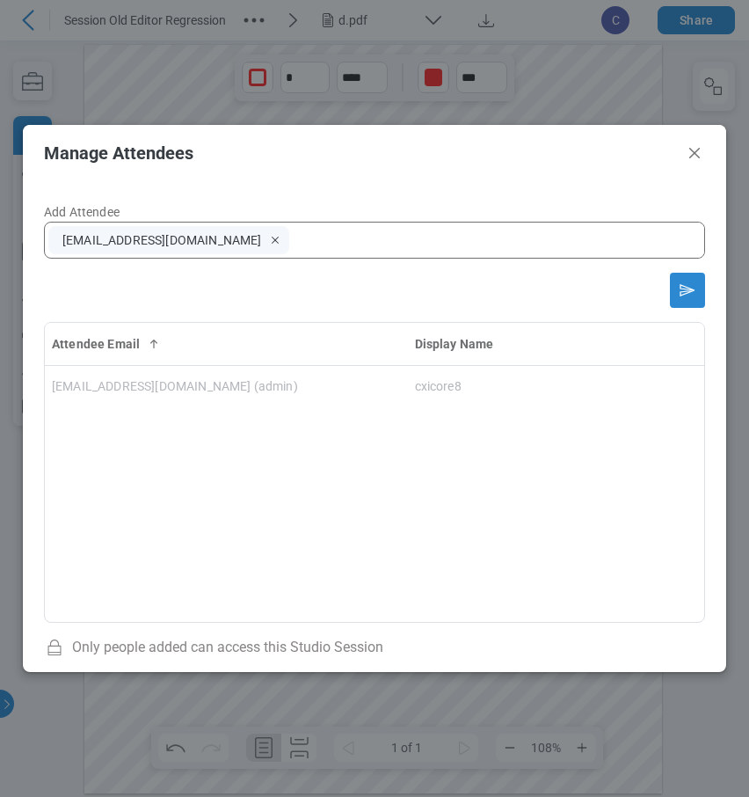
click at [690, 291] on icon "Send email invitation" at bounding box center [688, 290] width 28 height 28
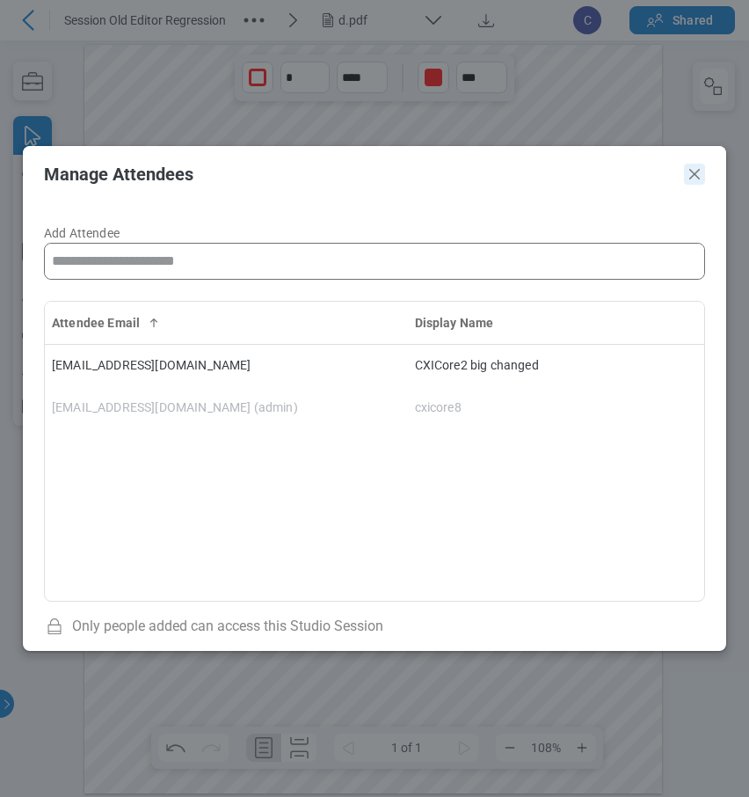
click at [691, 173] on icon "Close" at bounding box center [694, 174] width 21 height 21
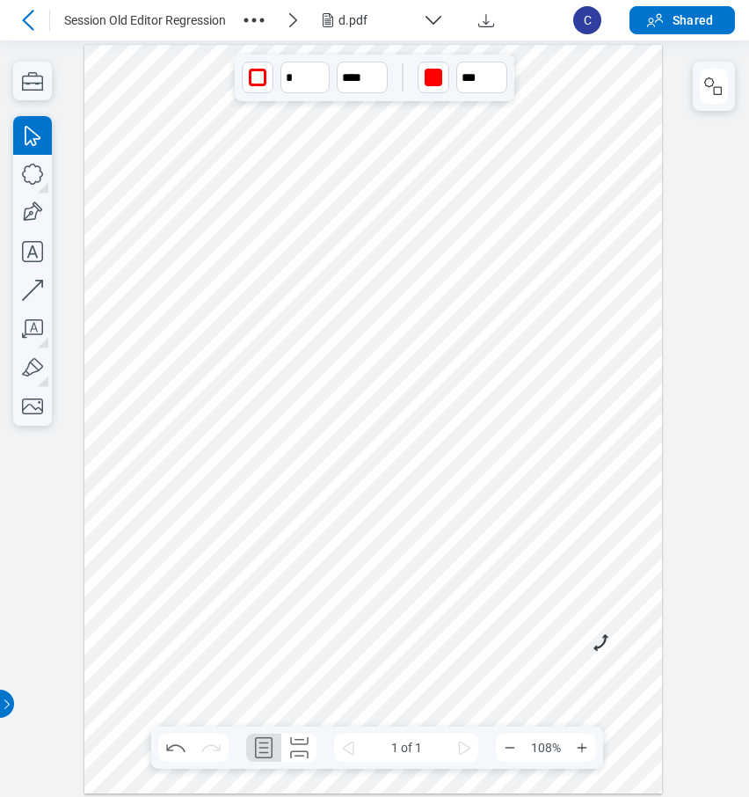
click at [29, 28] on icon at bounding box center [28, 20] width 21 height 21
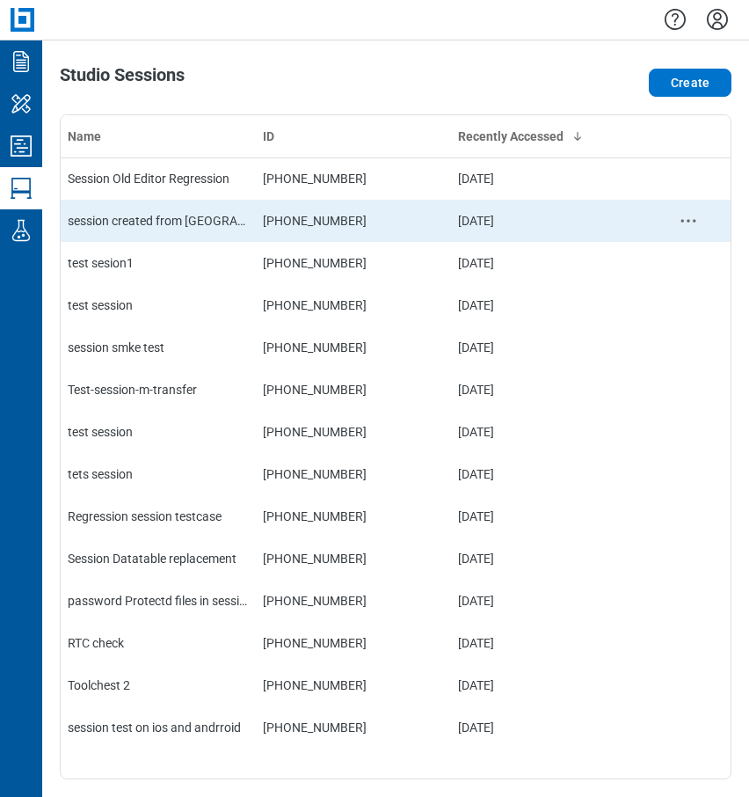
click at [190, 223] on div "session created from Revu" at bounding box center [158, 221] width 181 height 18
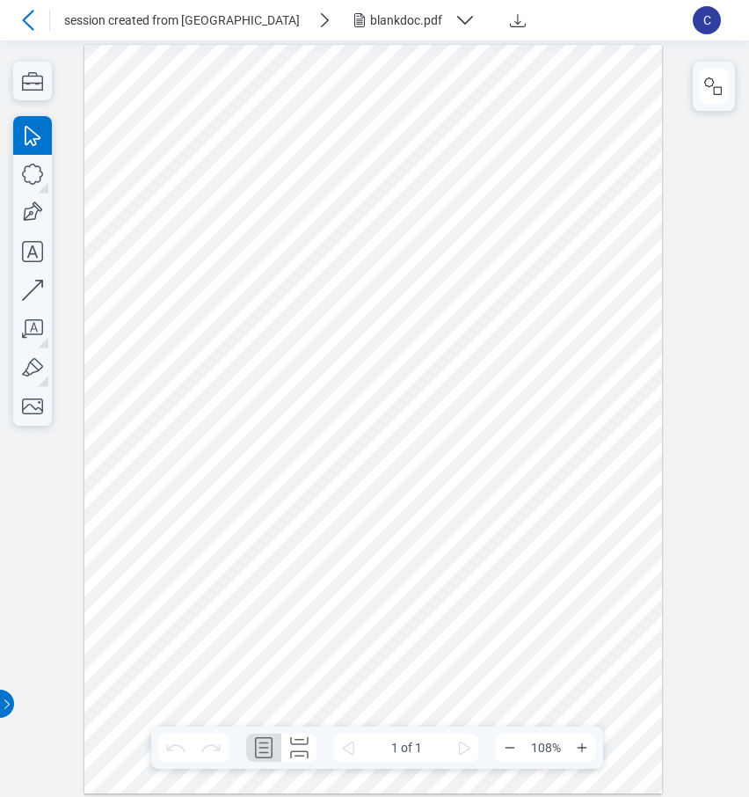
click at [685, 245] on div at bounding box center [374, 418] width 749 height 756
click at [704, 17] on span "C" at bounding box center [707, 20] width 28 height 28
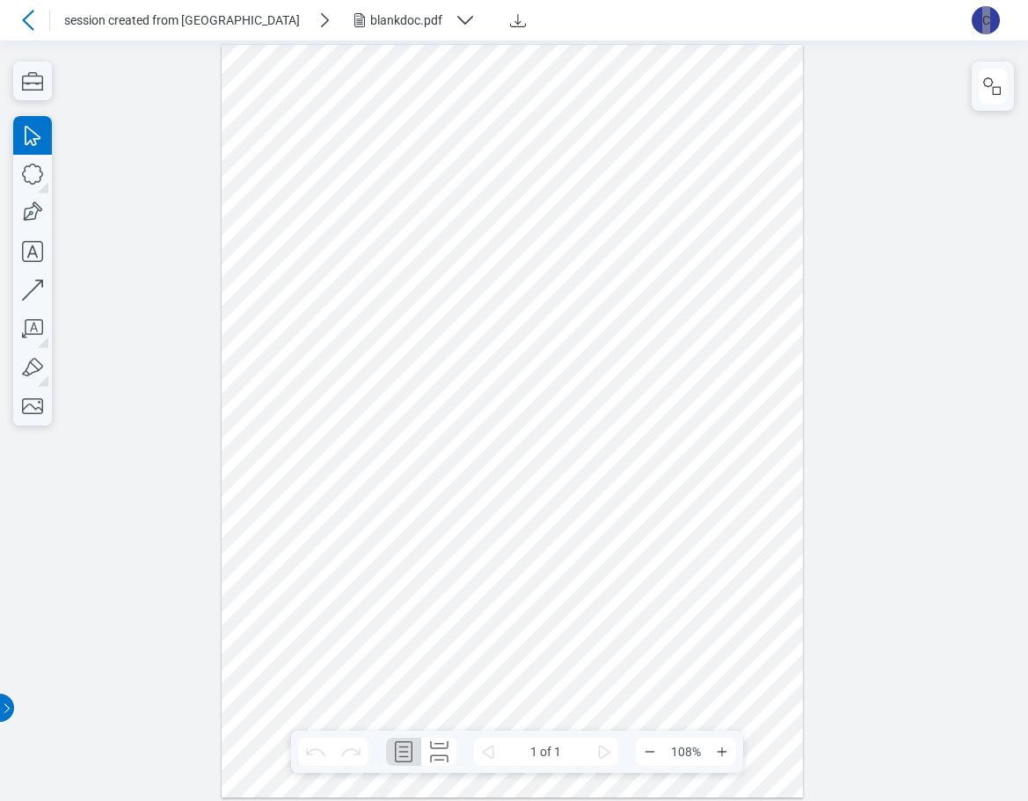
drag, startPoint x: 575, startPoint y: 138, endPoint x: 596, endPoint y: 105, distance: 39.5
click at [576, 130] on div at bounding box center [513, 420] width 582 height 753
